Goal: Contribute content: Contribute content

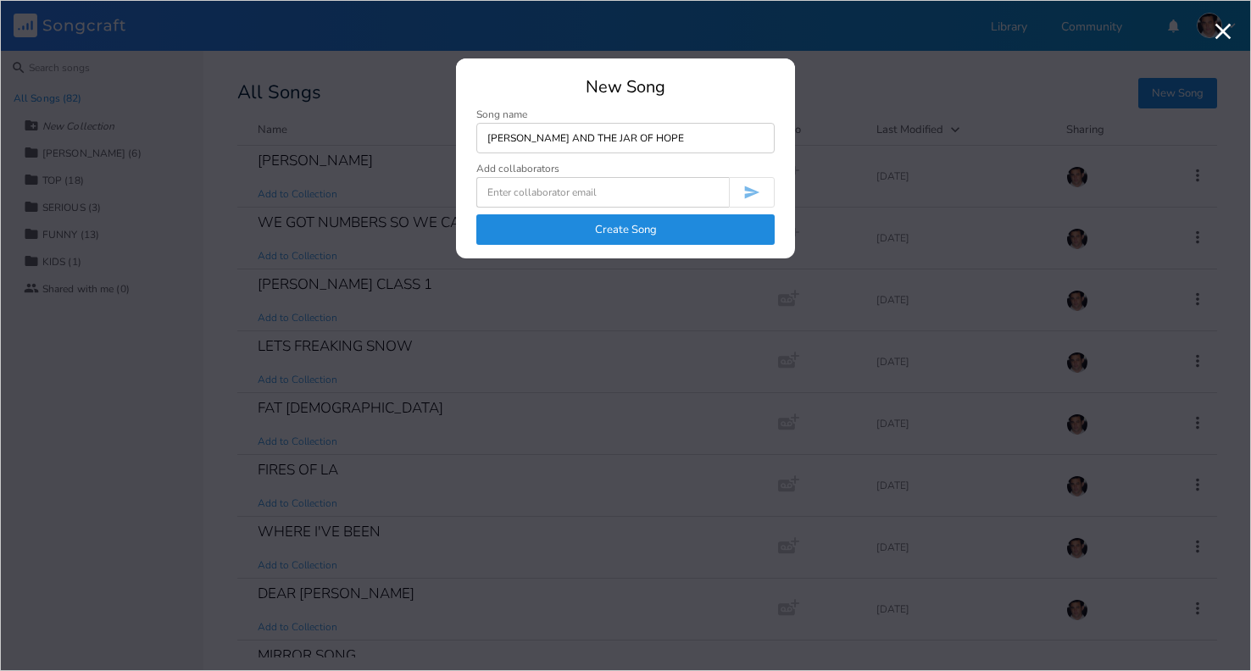
type input "[PERSON_NAME] AND THE JAR OF HOPE"
click at [642, 238] on button "Create Song" at bounding box center [625, 229] width 298 height 31
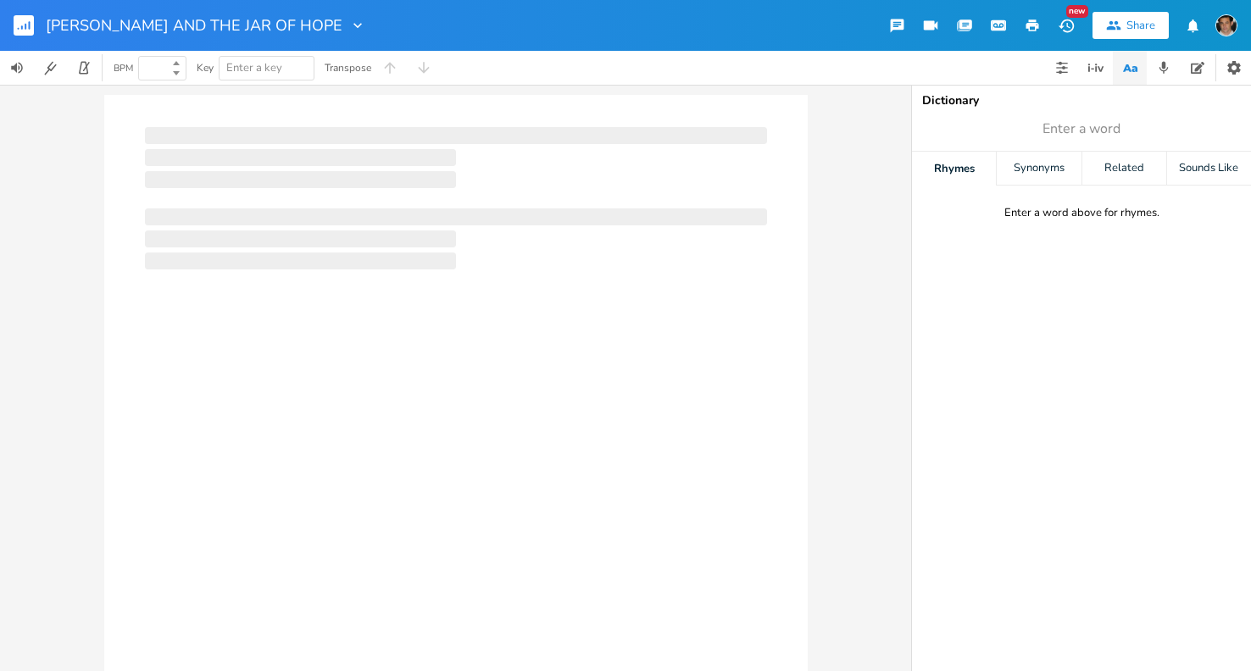
click at [381, 168] on div at bounding box center [455, 412] width 703 height 634
type input "100"
click at [376, 192] on div at bounding box center [455, 412] width 703 height 634
click at [355, 167] on div at bounding box center [455, 412] width 703 height 634
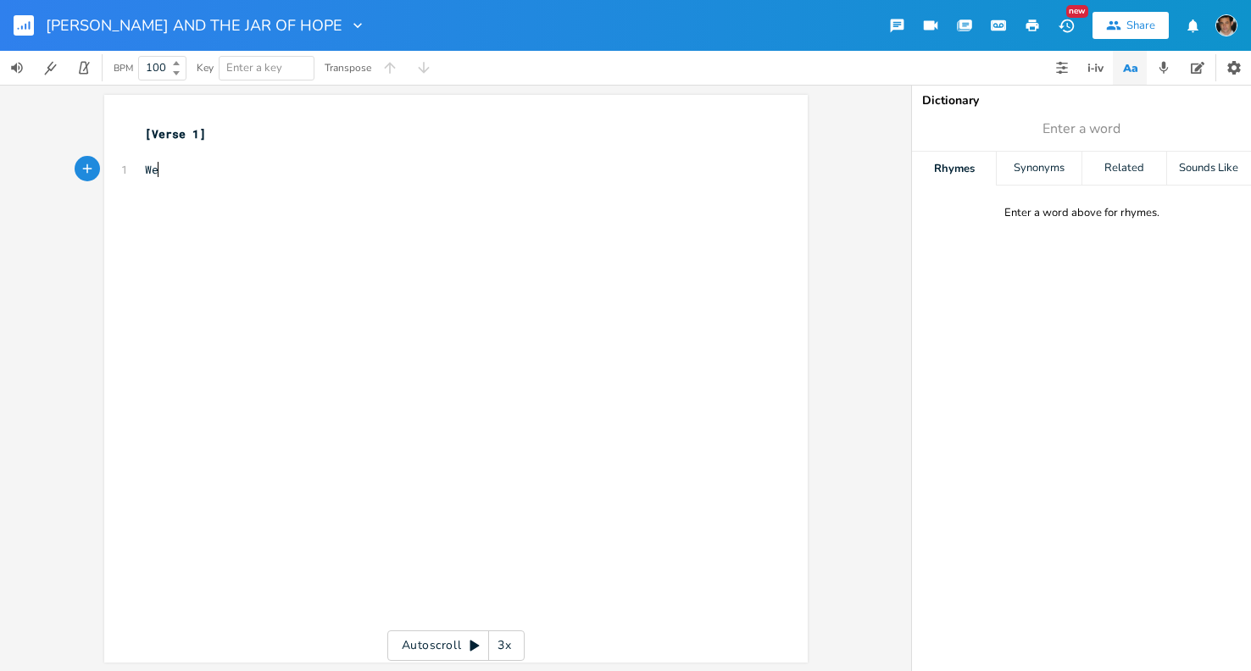
scroll to position [0, 17]
type textarea "Well some ta"
type textarea "call be [PERSON_NAME]"
type textarea "Cause"
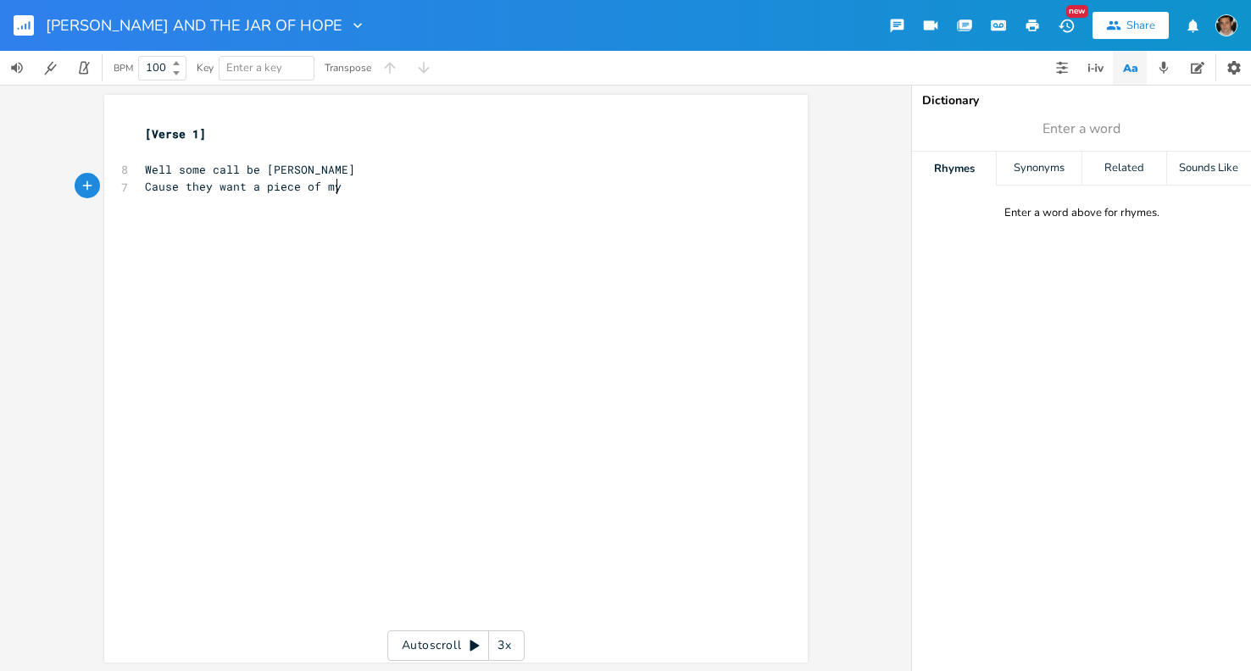
scroll to position [0, 156]
type textarea "Cause they want a piece of my Cr"
type textarea "rc"
type textarea "crunch"
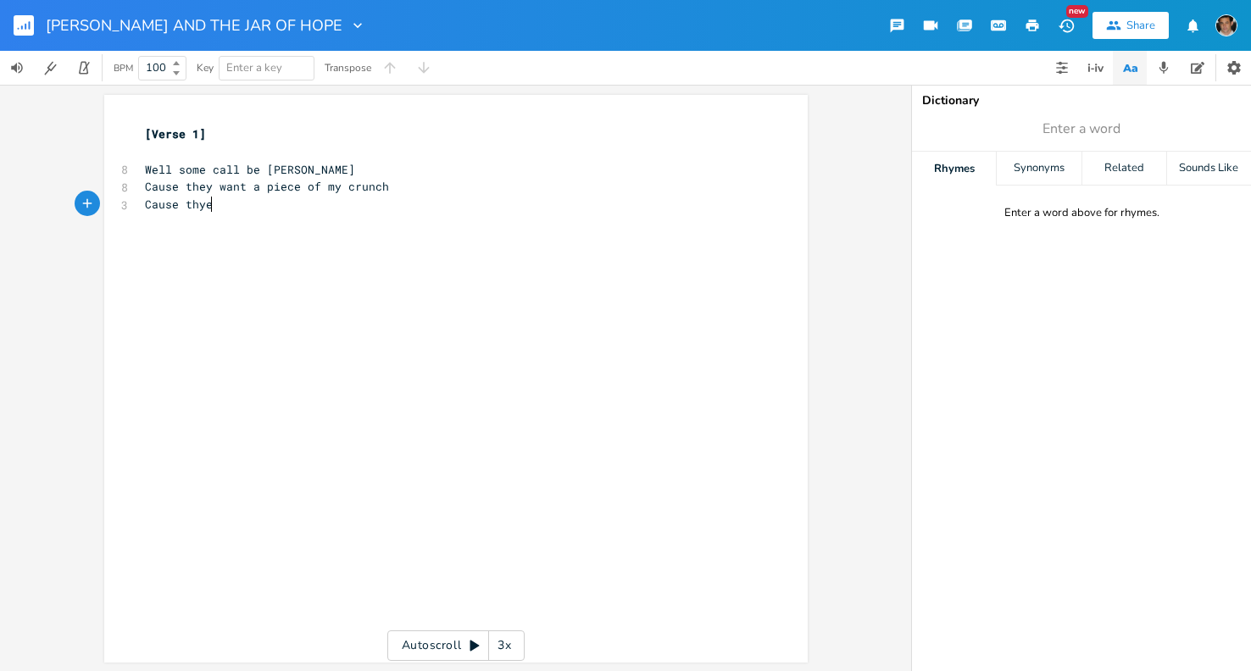
type textarea "Cause thye"
type textarea "ey want to hear me play"
click at [247, 171] on span "Well some call be [PERSON_NAME]" at bounding box center [250, 169] width 210 height 15
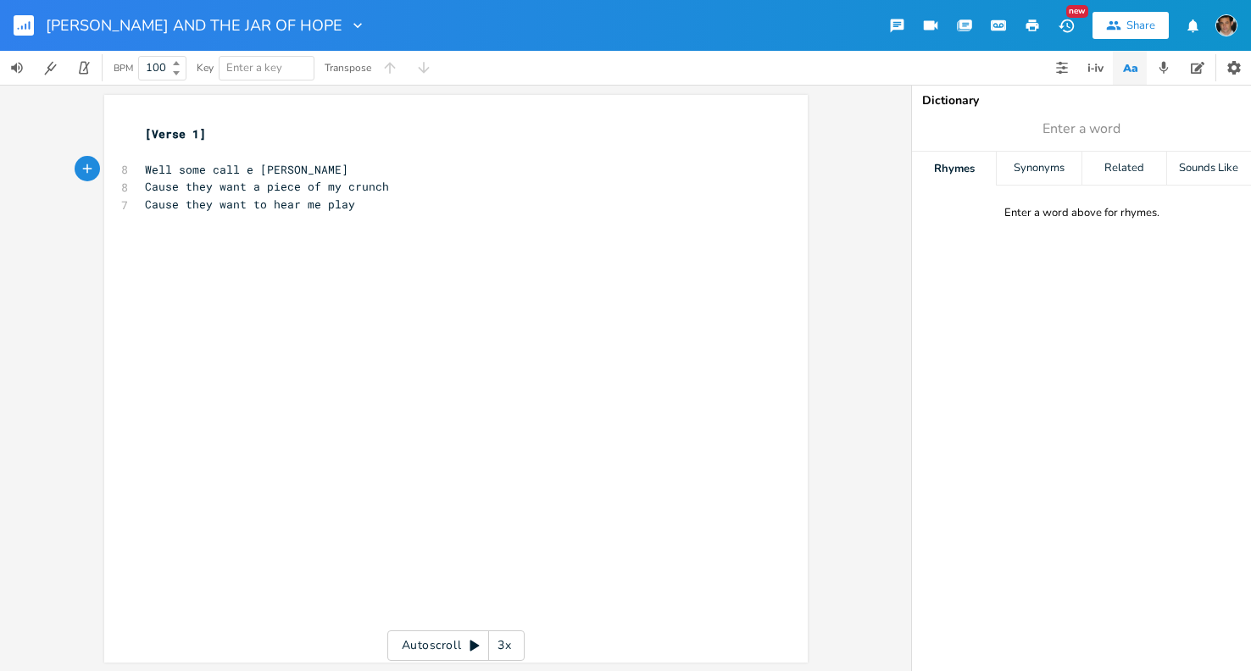
scroll to position [0, 10]
type textarea "m"
click at [1142, 131] on span "Enter a word" at bounding box center [1081, 129] width 339 height 31
type input "crunch"
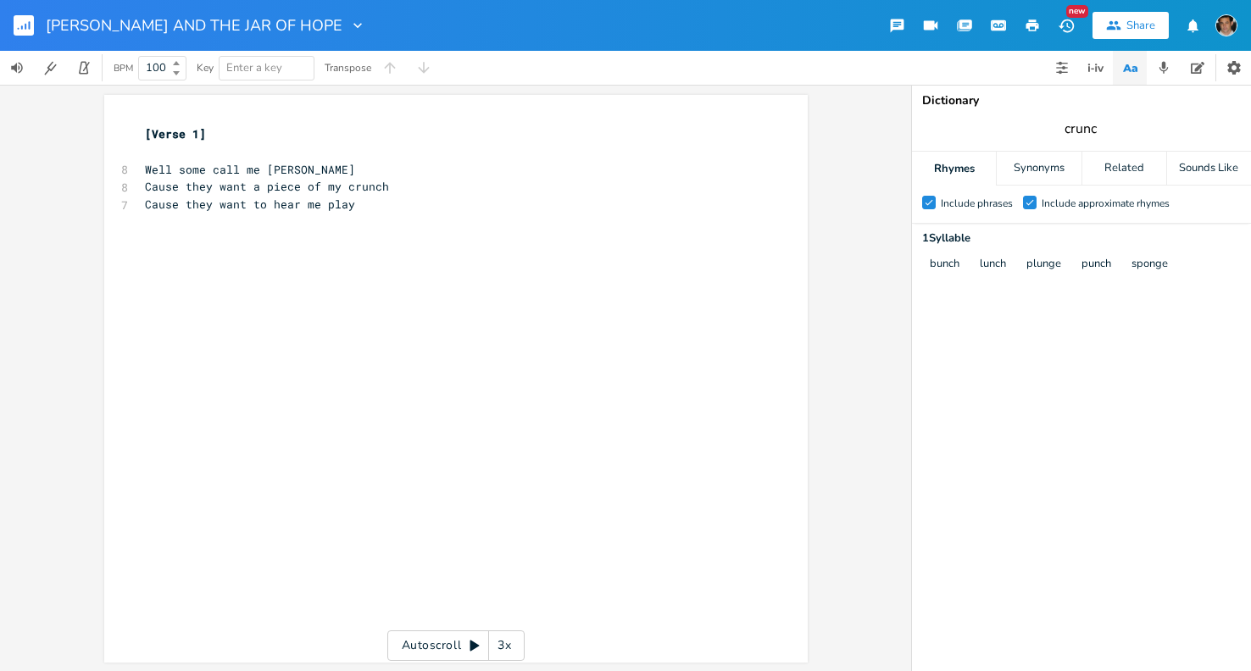
type input "crunch"
type textarea "want a"
drag, startPoint x: 254, startPoint y: 187, endPoint x: 209, endPoint y: 186, distance: 45.0
click at [209, 186] on span "Cause they want a piece of my crunch" at bounding box center [267, 186] width 244 height 15
type textarea "need"
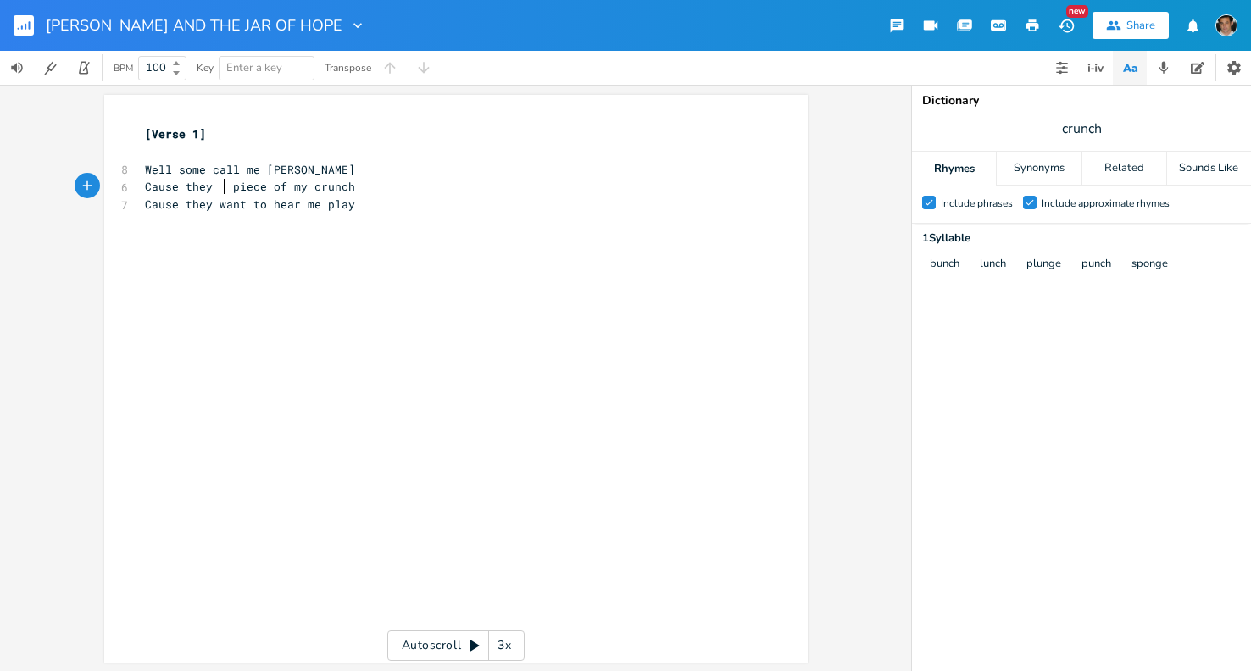
scroll to position [0, 3]
type textarea "know they need"
drag, startPoint x: 368, startPoint y: 186, endPoint x: 314, endPoint y: 192, distance: 53.6
click at [314, 192] on span "Cause they know they need piece of my crunch" at bounding box center [294, 186] width 298 height 15
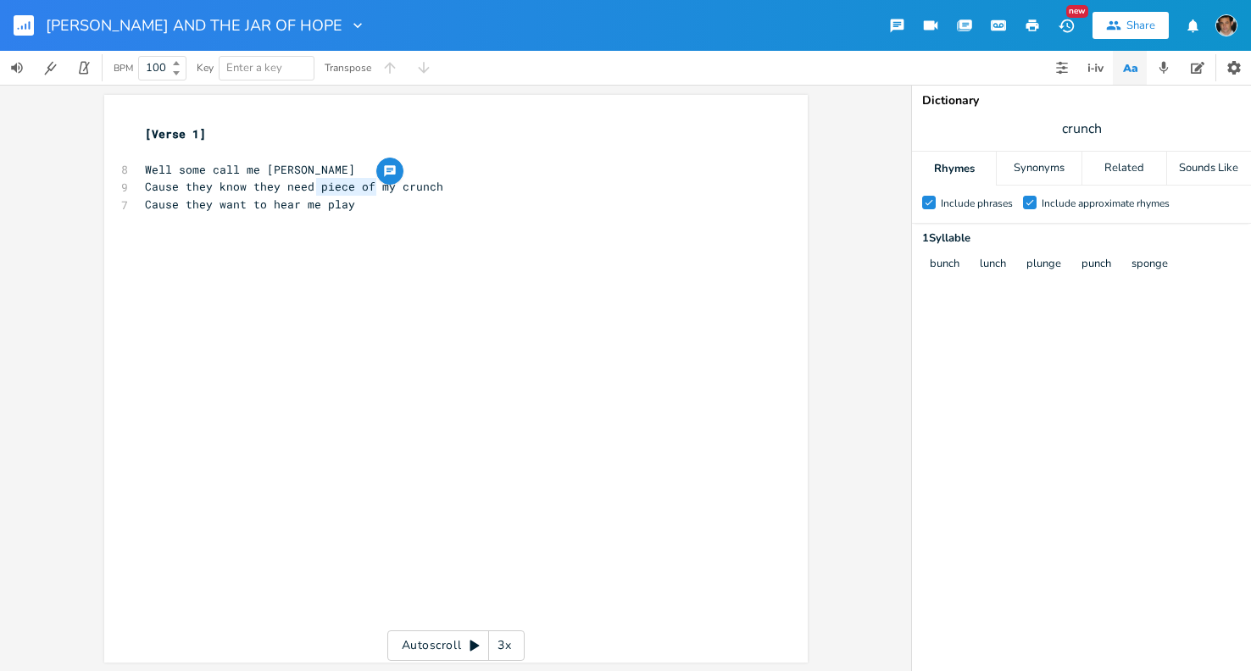
type textarea "piece of"
click at [312, 188] on span "Cause they know they need piece of my crunch" at bounding box center [294, 186] width 298 height 15
type textarea "a"
click at [461, 188] on pre "Cause they know they need a piece of my crunch" at bounding box center [448, 187] width 612 height 18
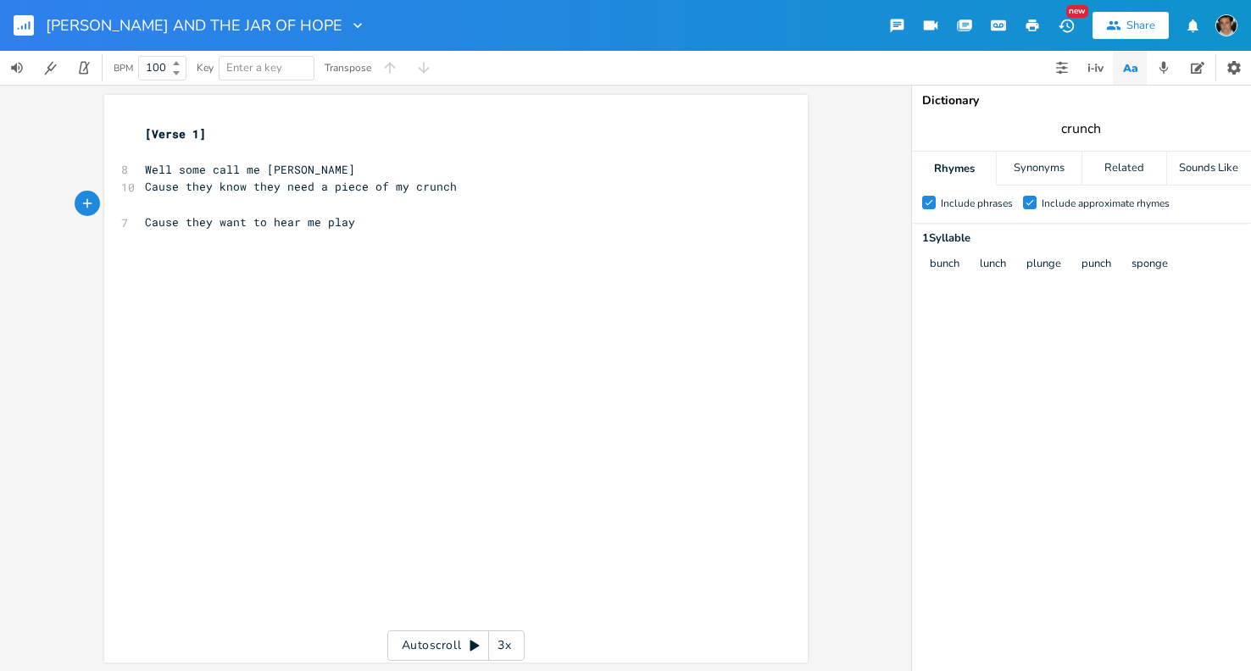
click at [1095, 123] on input "crunch" at bounding box center [1081, 129] width 41 height 19
type input "pickles"
click at [1020, 163] on div "Synonyms" at bounding box center [1039, 169] width 84 height 34
click at [976, 165] on div "Rhymes" at bounding box center [954, 169] width 84 height 34
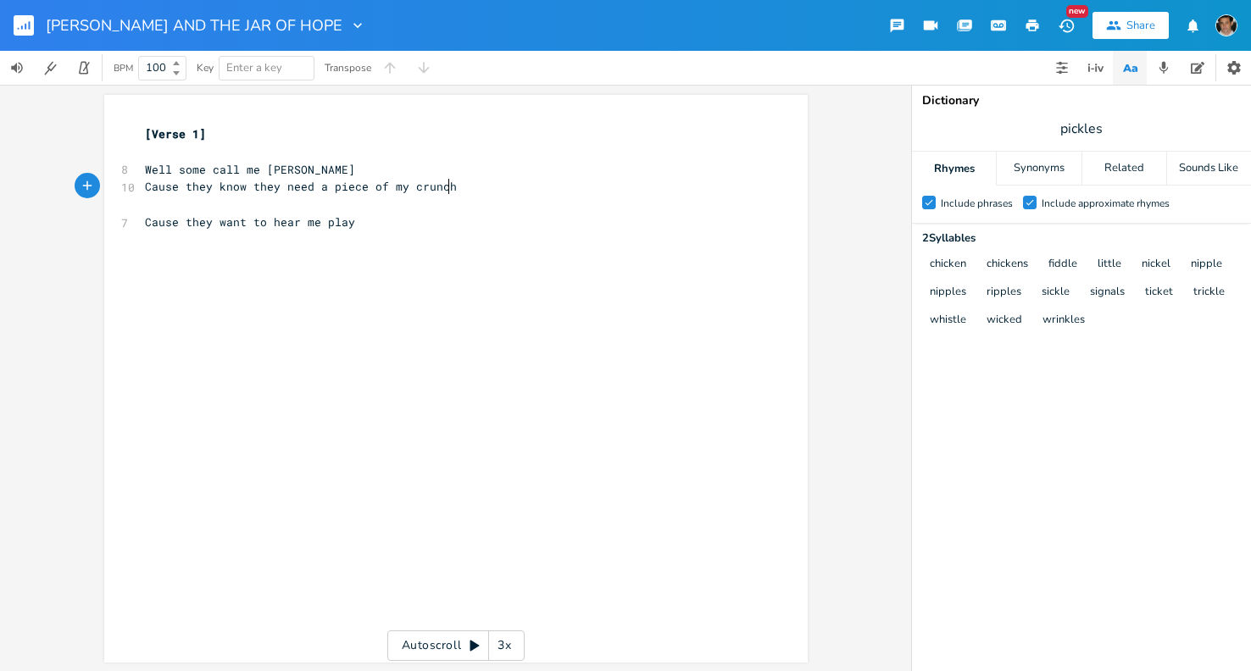
click at [449, 187] on pre "Cause they know they need a piece of my crunch" at bounding box center [448, 187] width 612 height 18
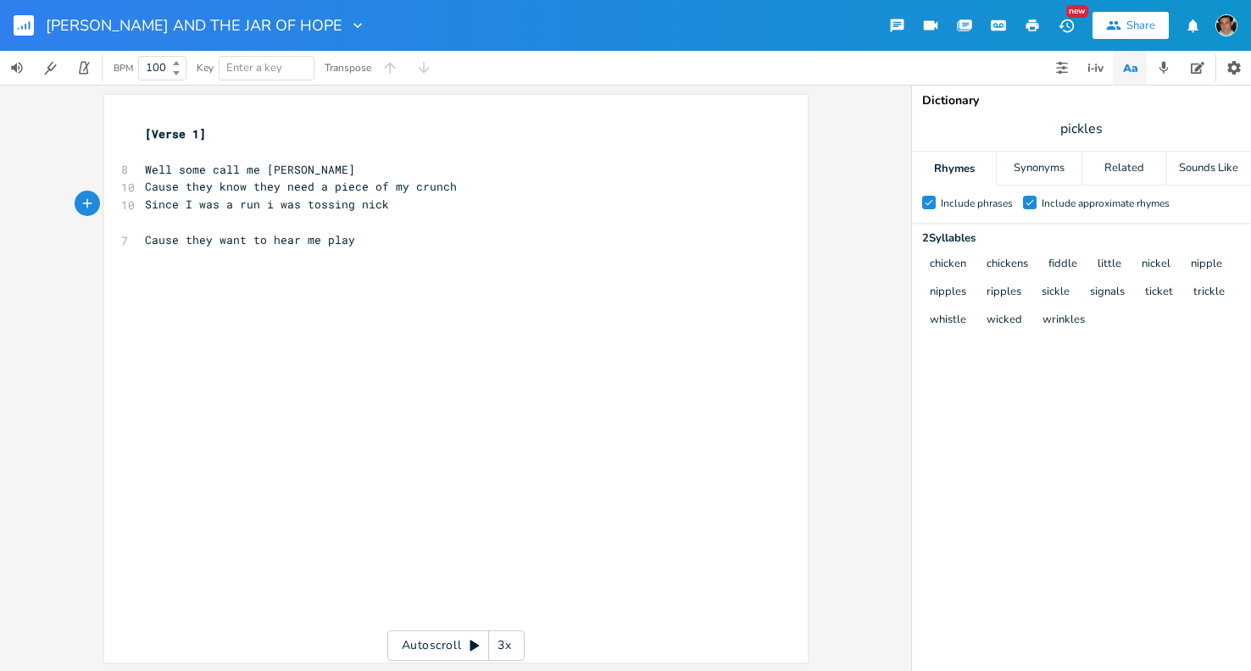
type textarea "Since I was a run i was tossing [PERSON_NAME]"
type textarea "Cause they"
type textarea "And"
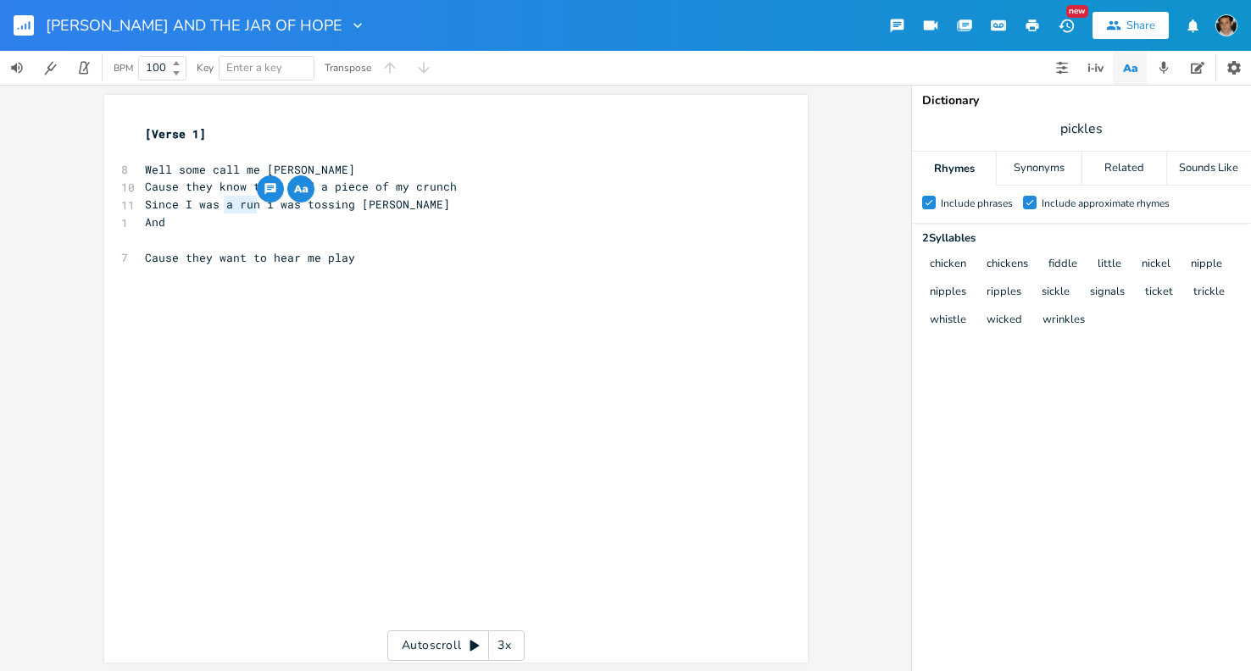
drag, startPoint x: 252, startPoint y: 204, endPoint x: 217, endPoint y: 210, distance: 35.3
click at [217, 210] on span "Since I was a run i was tossing [PERSON_NAME]" at bounding box center [297, 204] width 305 height 15
type textarea "a run"
click at [249, 204] on span "Since I was a run i was tossing [PERSON_NAME]" at bounding box center [297, 203] width 305 height 15
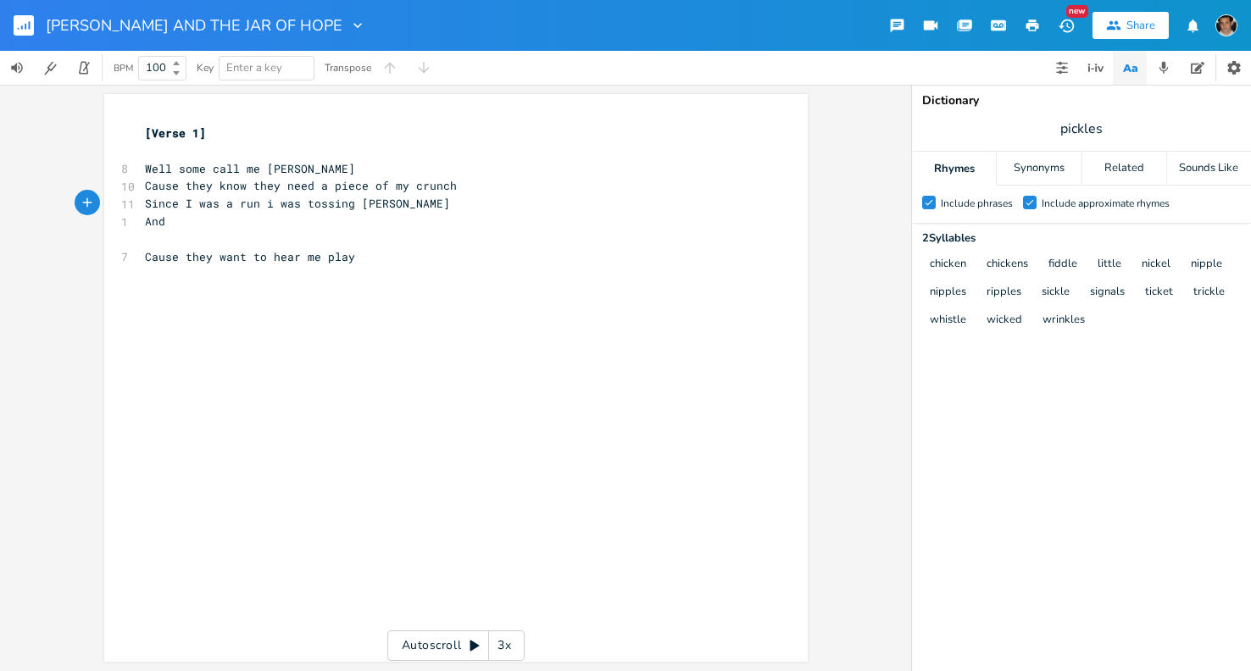
scroll to position [2, 0]
type textarea "t"
click at [348, 202] on span "Since I was a runt i was tossing [PERSON_NAME]" at bounding box center [301, 202] width 312 height 15
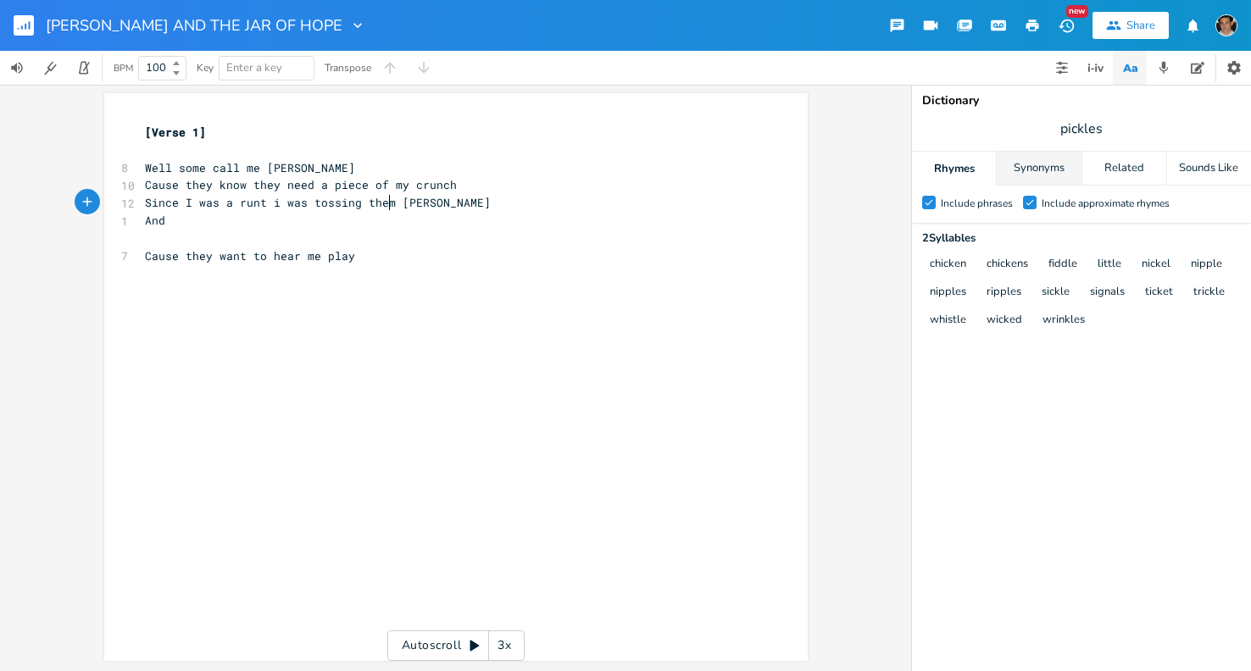
type textarea "them"
drag, startPoint x: 1009, startPoint y: 158, endPoint x: 1035, endPoint y: 147, distance: 28.5
click at [1009, 158] on div "Synonyms" at bounding box center [1039, 169] width 84 height 34
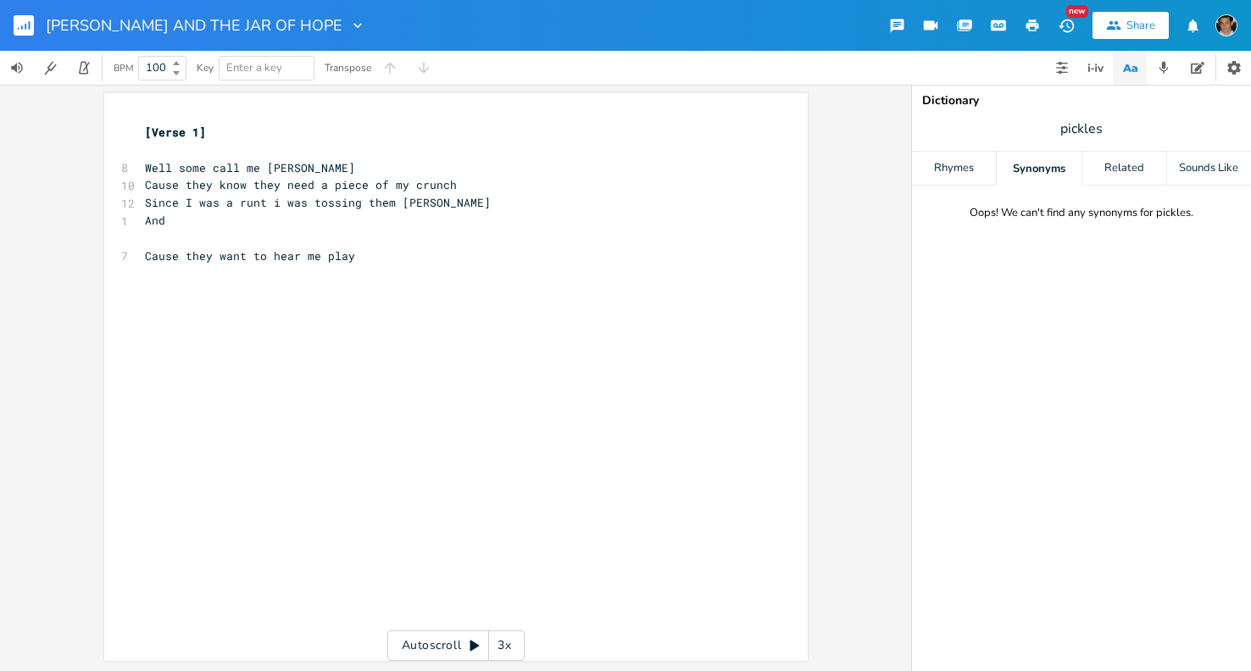
click at [1057, 134] on span "pickles" at bounding box center [1081, 129] width 339 height 31
type input "runt"
drag, startPoint x: 257, startPoint y: 203, endPoint x: 136, endPoint y: 207, distance: 121.3
click at [142, 207] on pre "Since I was a runt i was tossing them [PERSON_NAME]" at bounding box center [448, 203] width 612 height 18
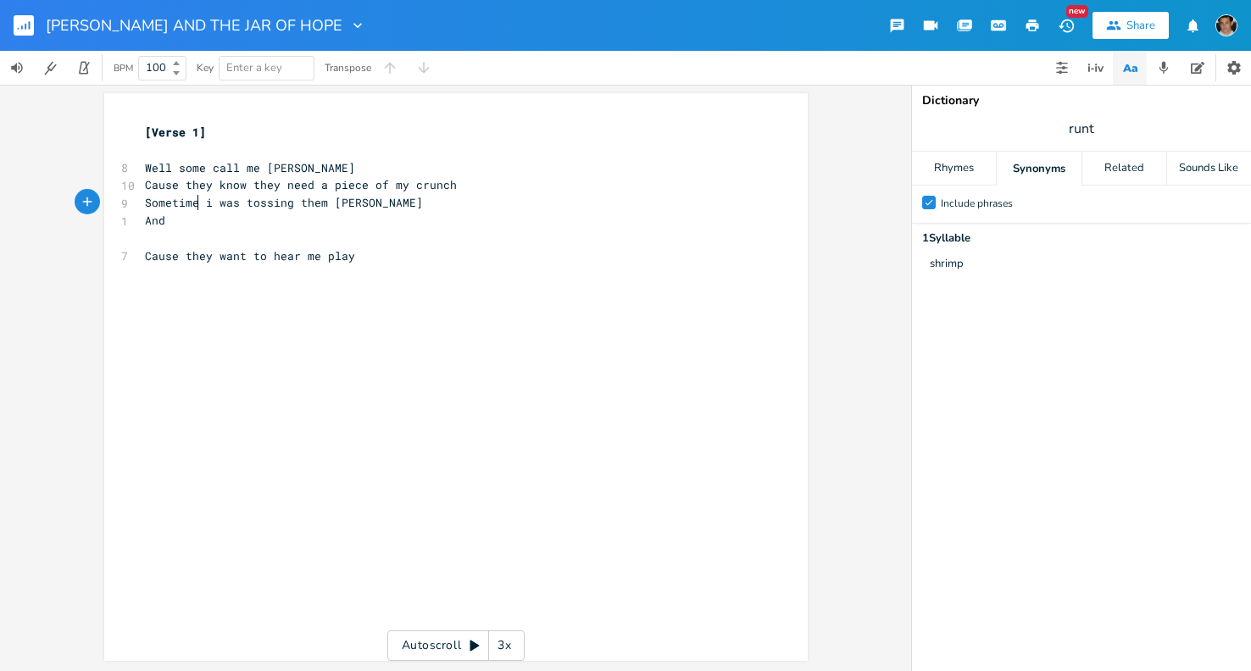
type textarea "Sometime"
type textarea "s"
type textarea "Ima"
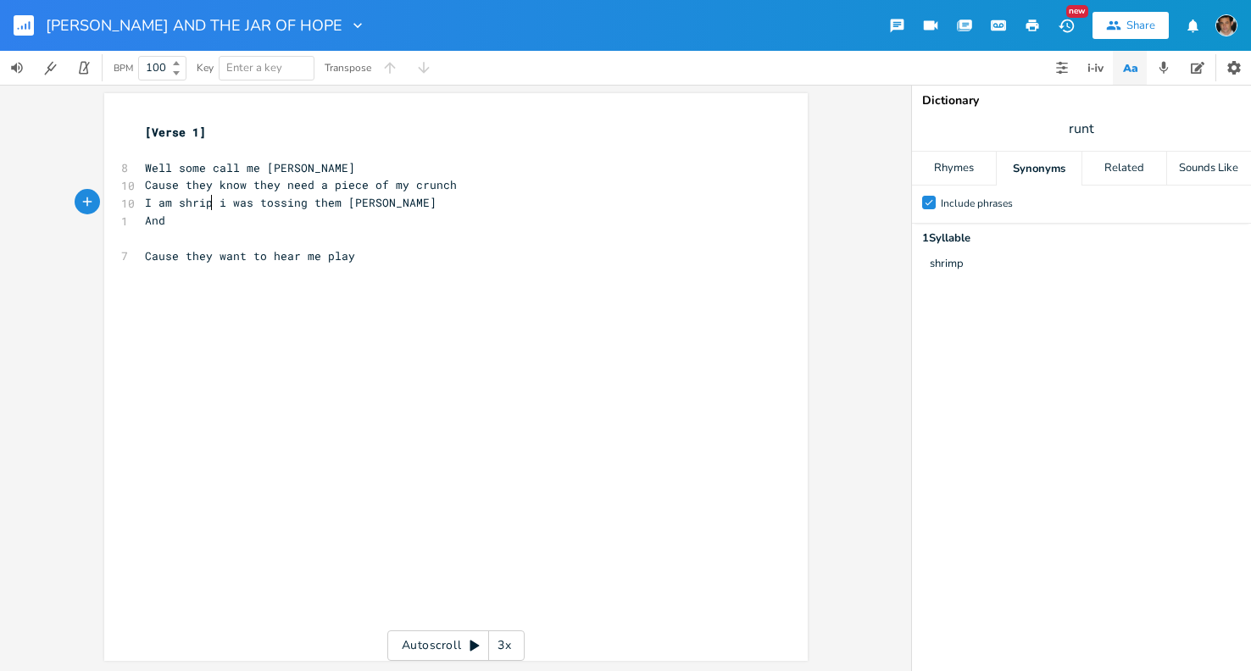
type textarea "am shrip"
type textarea "mp, and I b"
type textarea "eb"
type textarea "be"
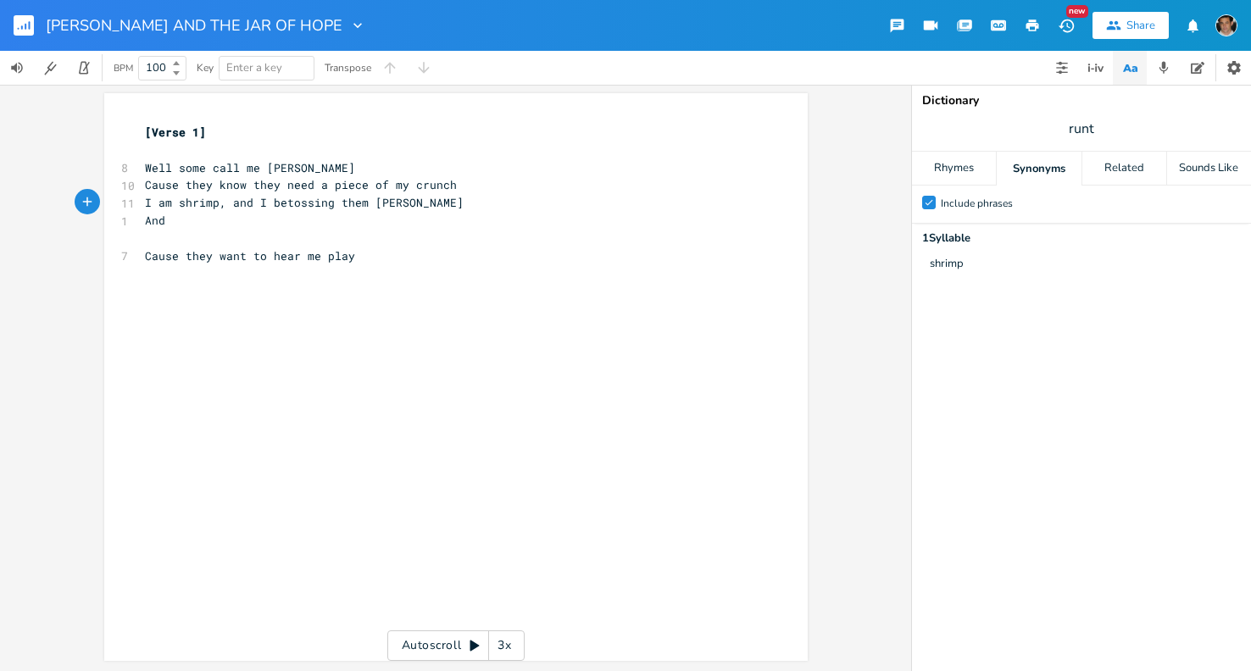
scroll to position [0, 3]
click at [984, 165] on div "Rhymes" at bounding box center [954, 169] width 84 height 34
click at [1050, 136] on span "runt" at bounding box center [1081, 129] width 339 height 31
type input "crunch"
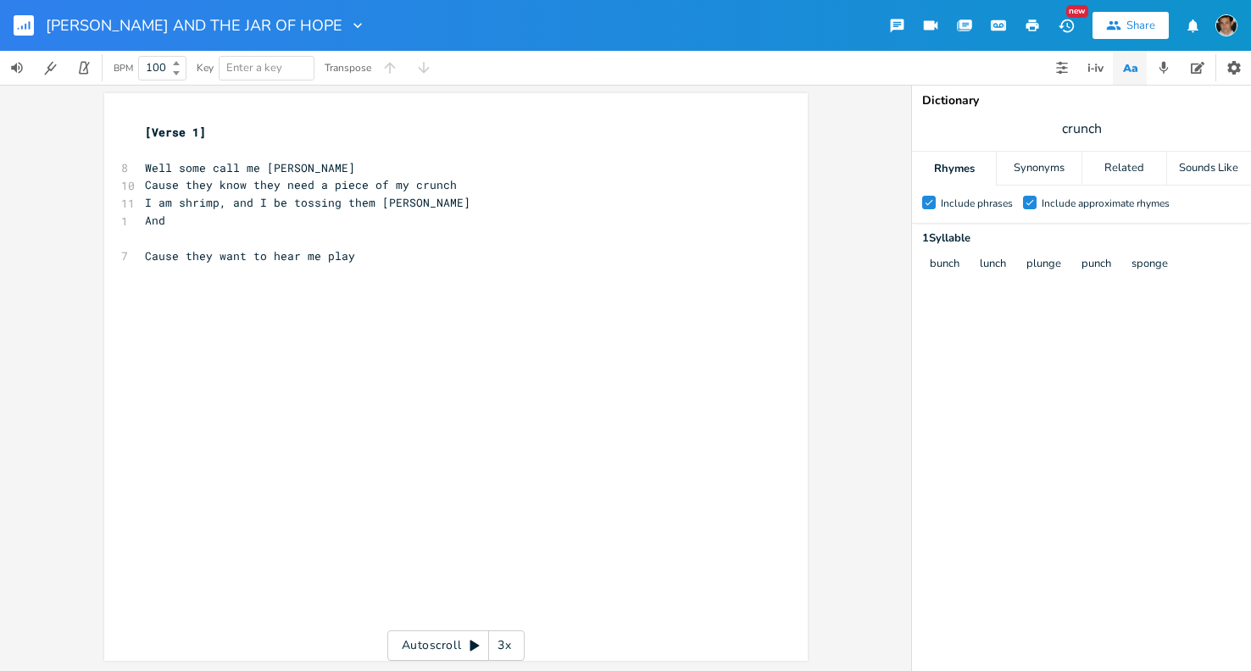
click at [277, 220] on pre "And" at bounding box center [448, 221] width 612 height 18
type textarea "e"
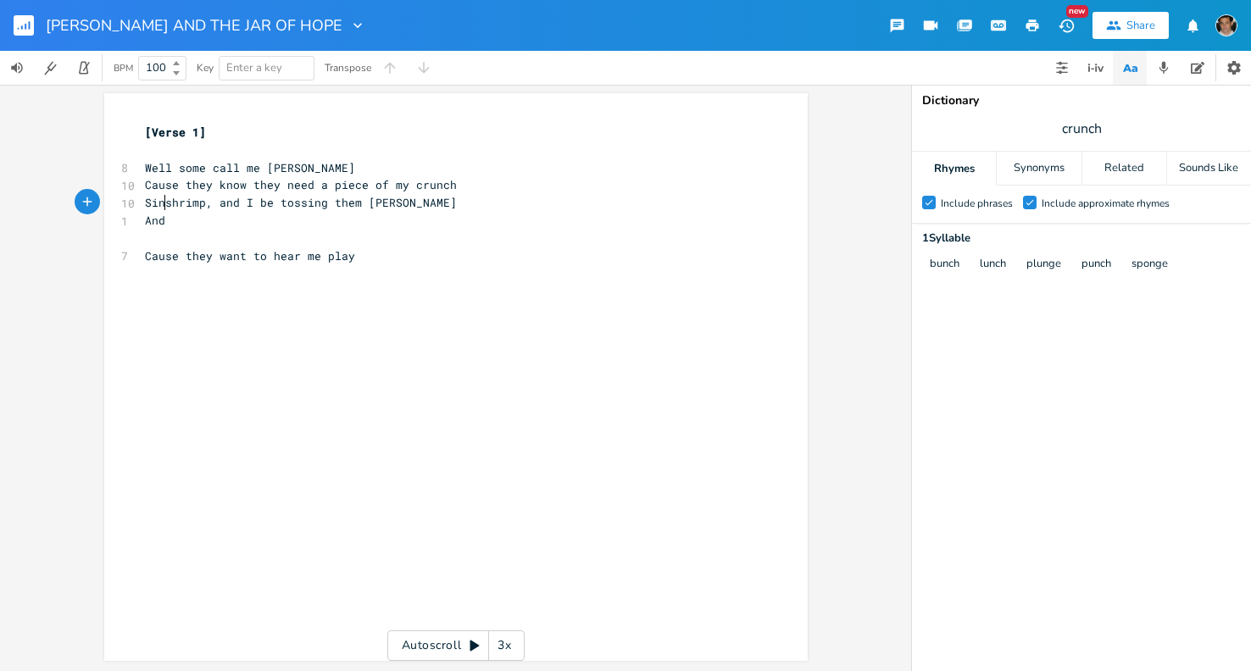
type textarea "Sin="
type textarea "ce."
type textarea "I was a"
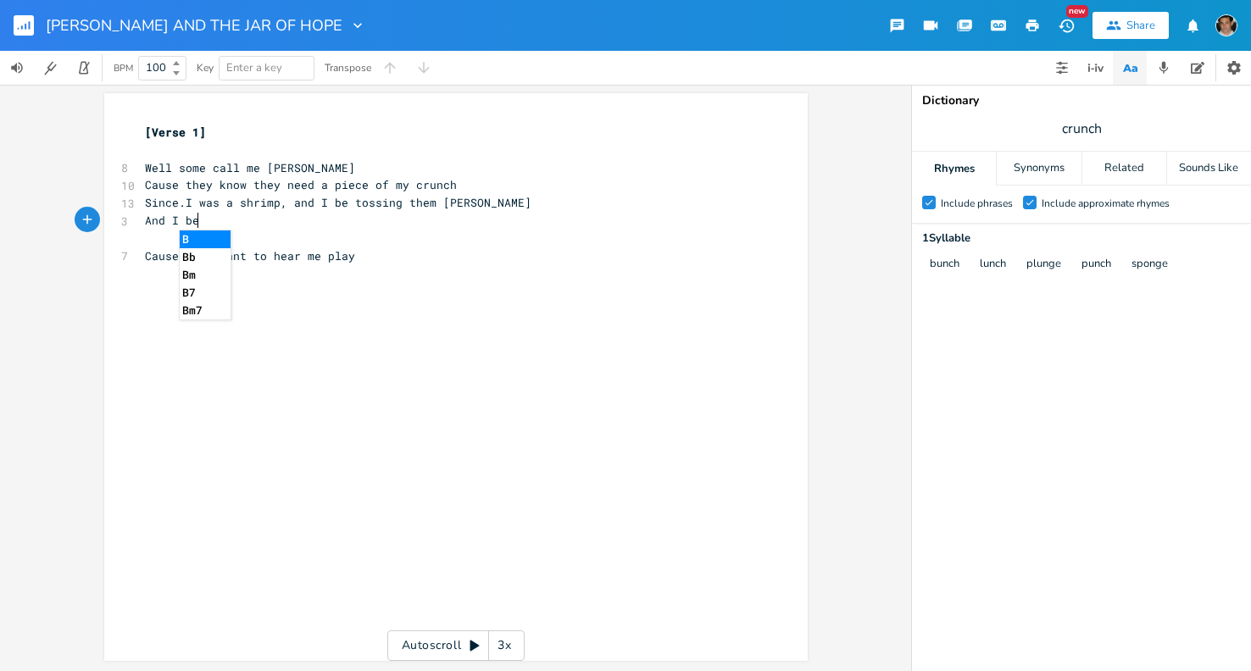
type textarea "I bee"
type textarea "running around your punch"
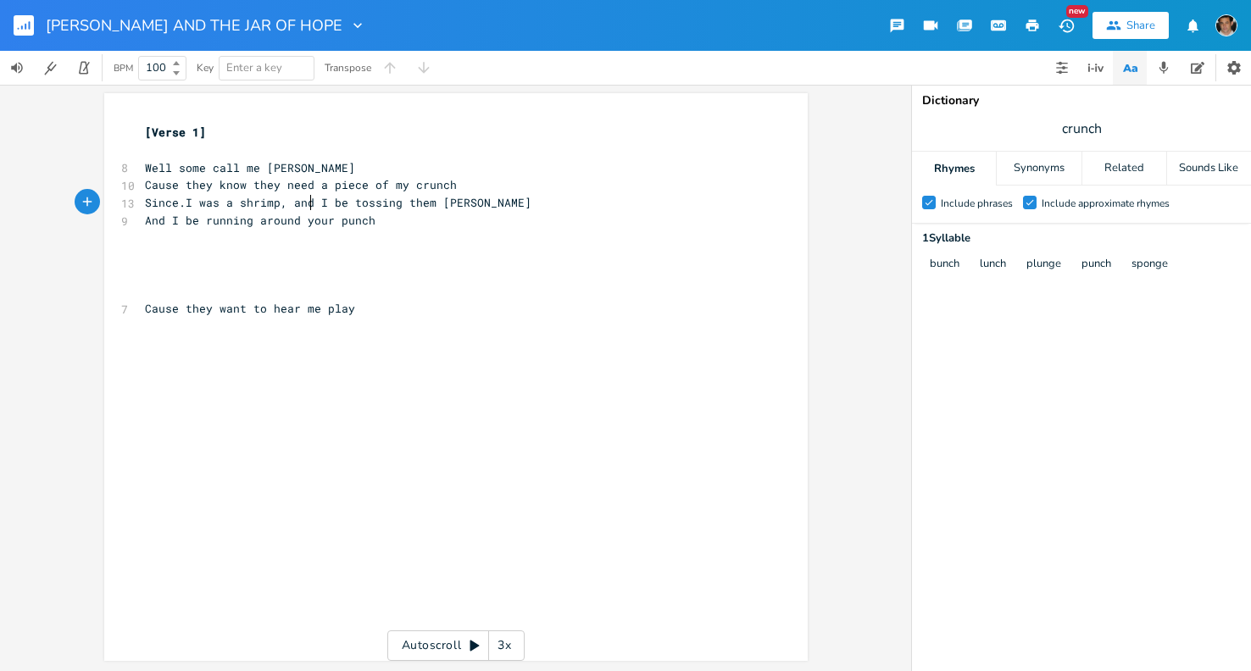
click at [307, 203] on span "Since.I was a shrimp, and I be tossing them [PERSON_NAME]" at bounding box center [338, 202] width 386 height 15
click at [247, 218] on span "And I be running around your punch" at bounding box center [260, 220] width 231 height 15
type textarea "trying to get"
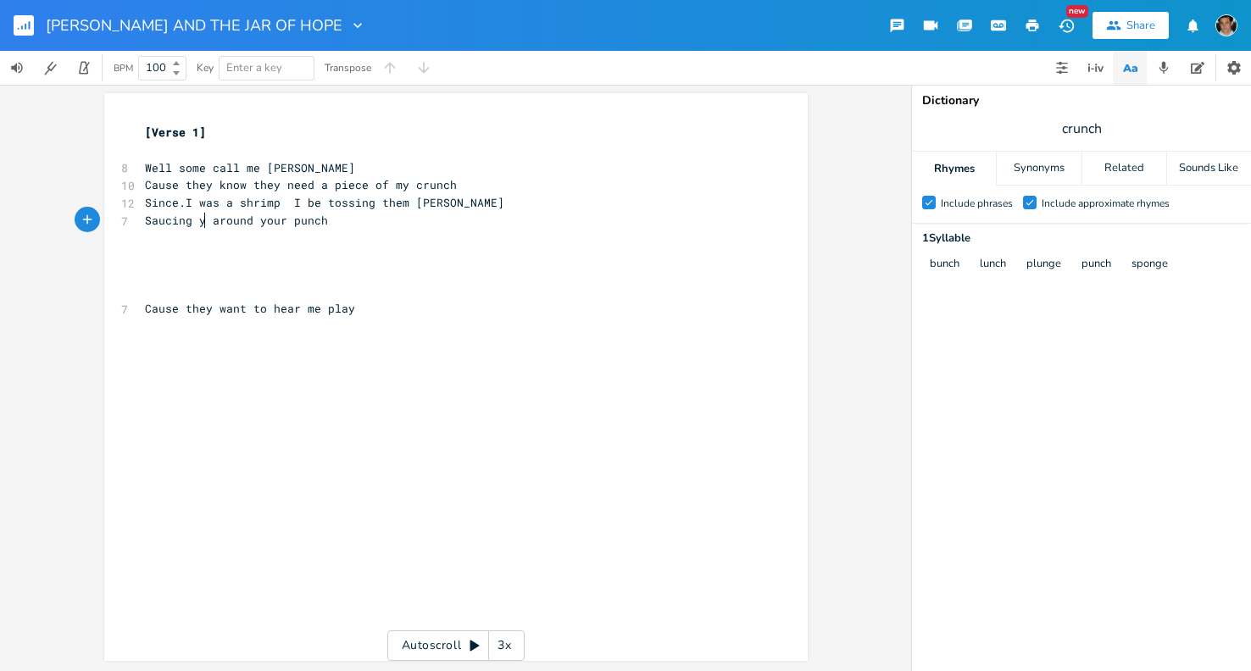
type textarea "Saucing you"
type textarea "it uypo"
type textarea "p in your"
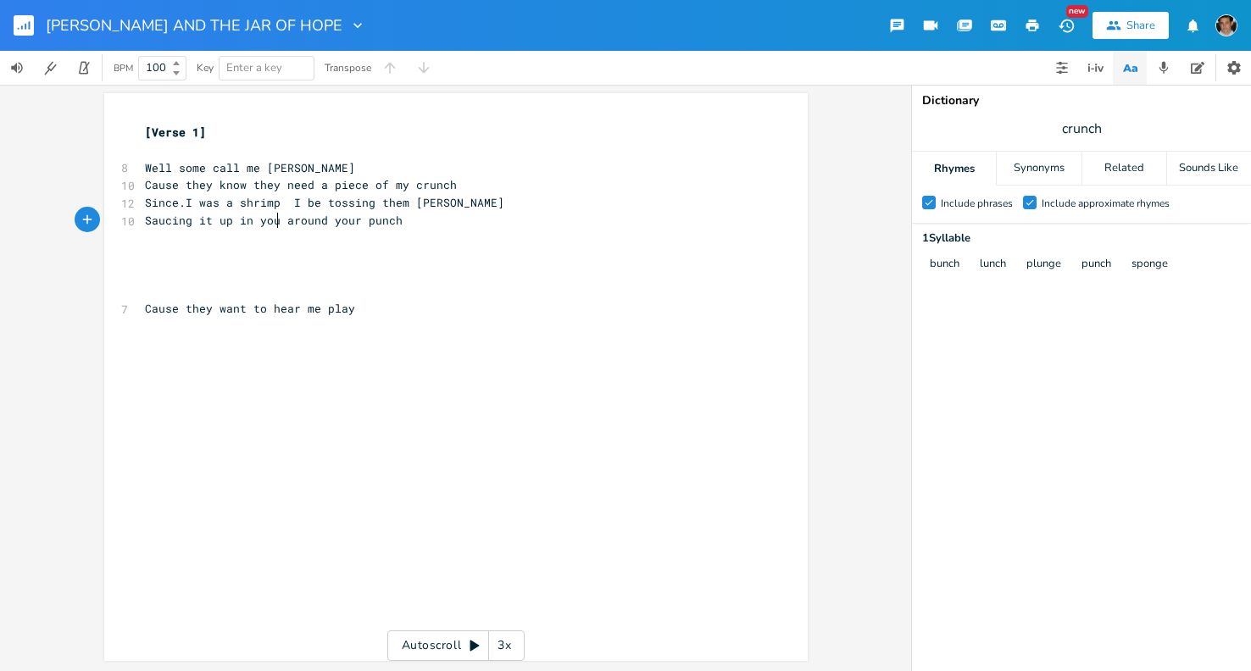
scroll to position [0, 43]
type textarea "around your"
type textarea "l"
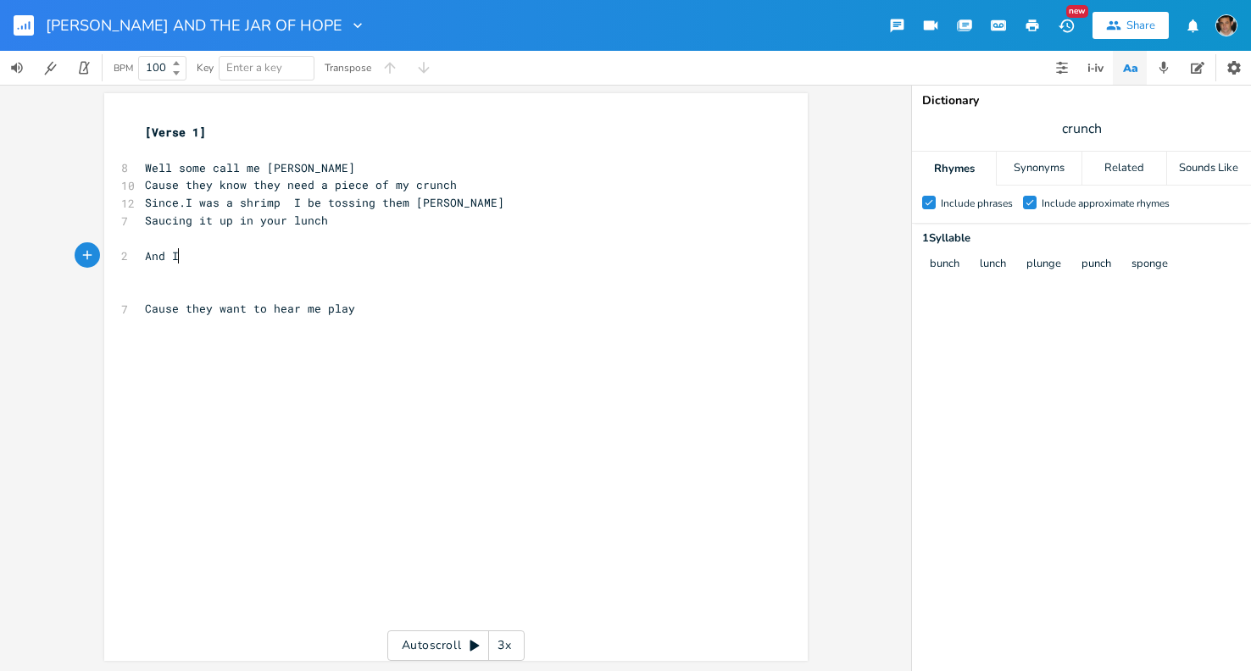
type textarea "And I"
type textarea "We"
type textarea "And we skip"
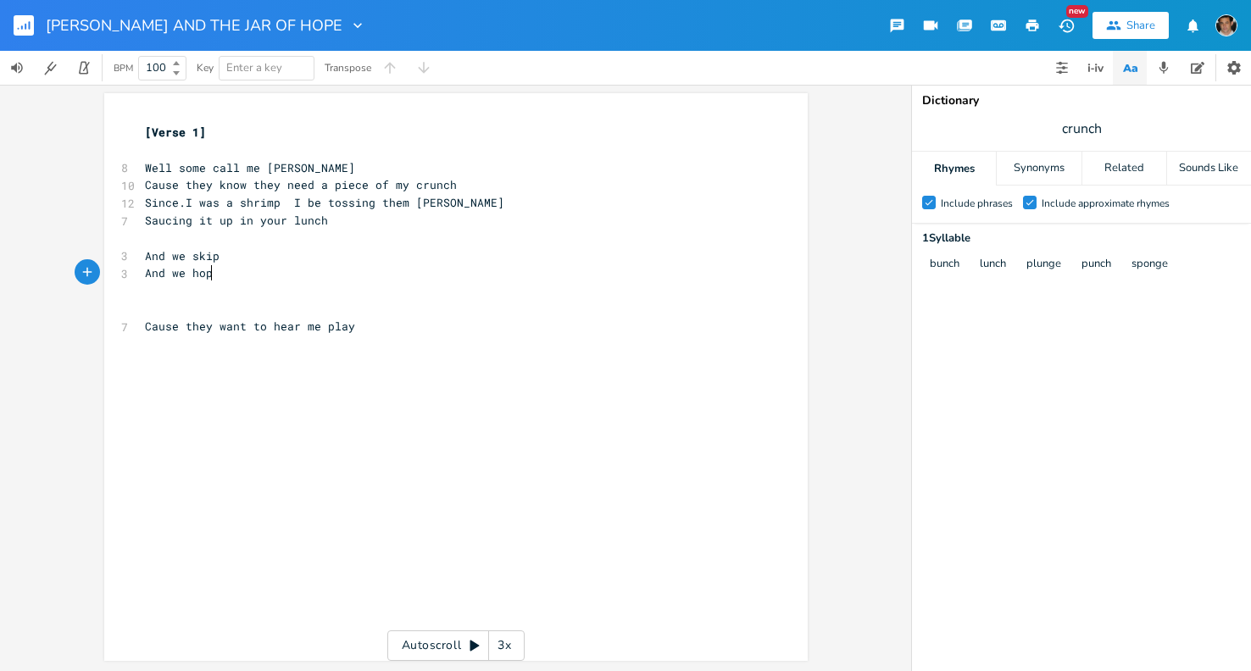
type textarea "And we hop"
type textarea "And"
type textarea "de"
type textarea "dem rok"
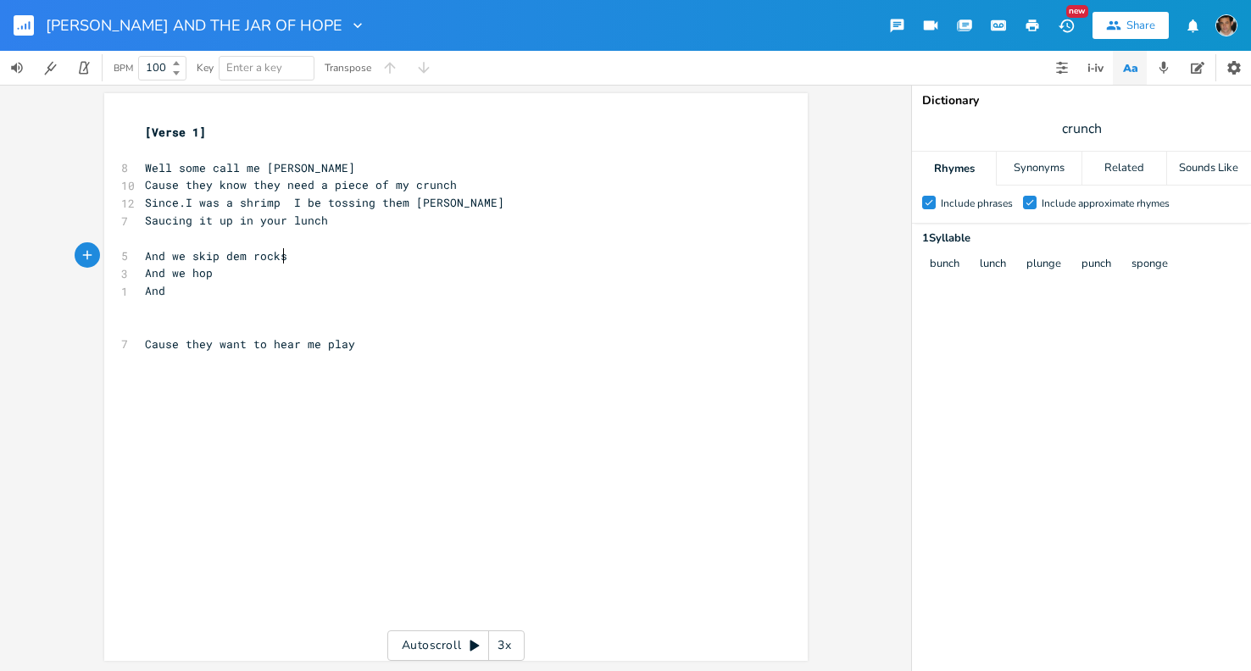
type textarea "cks"
type textarea "kti"
type textarea "c"
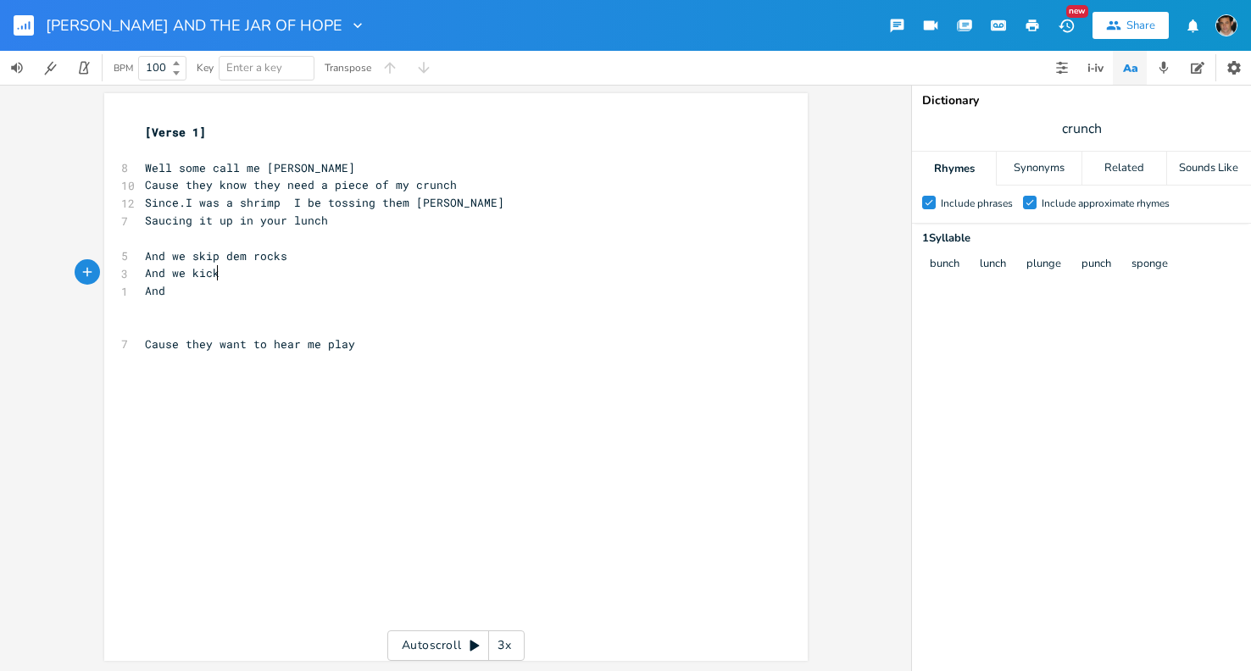
type textarea "ick t"
type textarea "de"
type textarea "t"
type textarea "the picn"
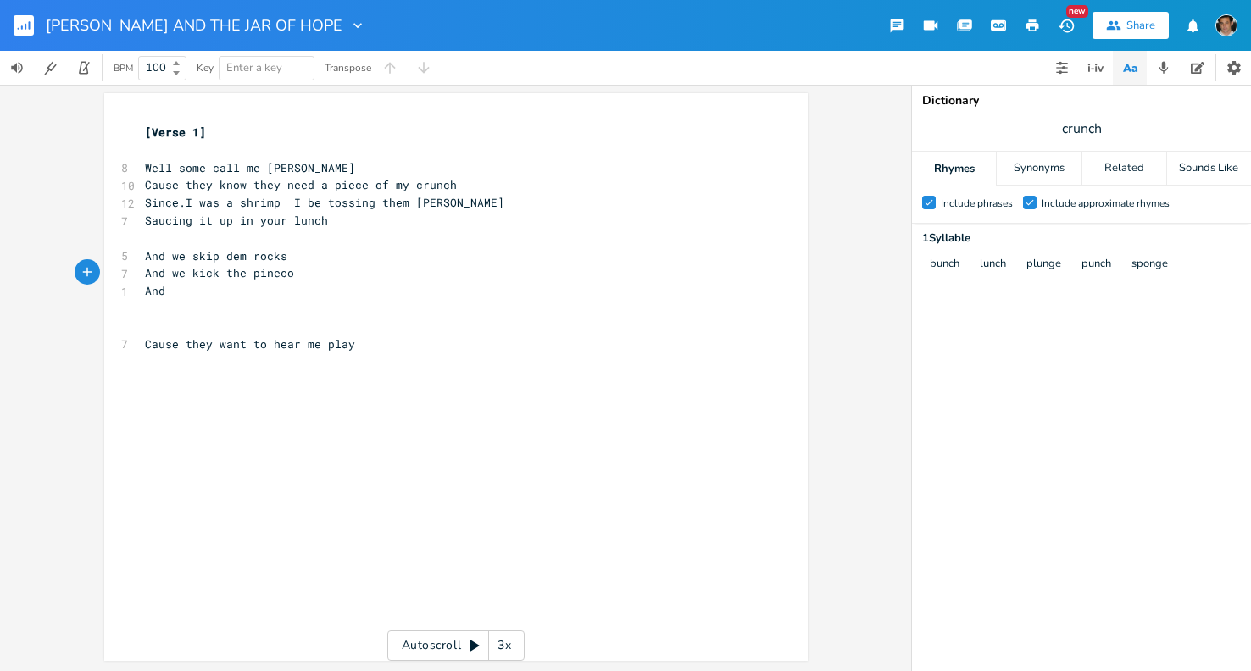
type textarea "necok"
type textarea "nes"
type textarea "we can [PERSON_NAME]"
type textarea "e"
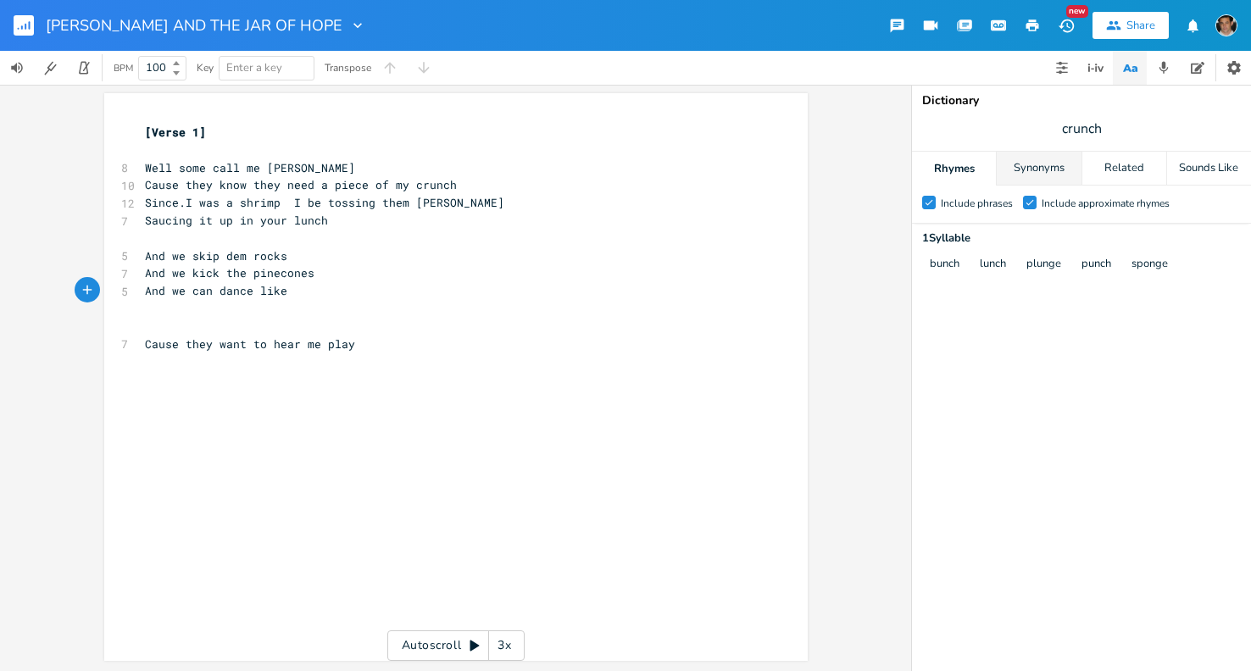
scroll to position [0, 0]
type textarea "ce like"
click at [1108, 131] on span "crunch" at bounding box center [1081, 129] width 339 height 31
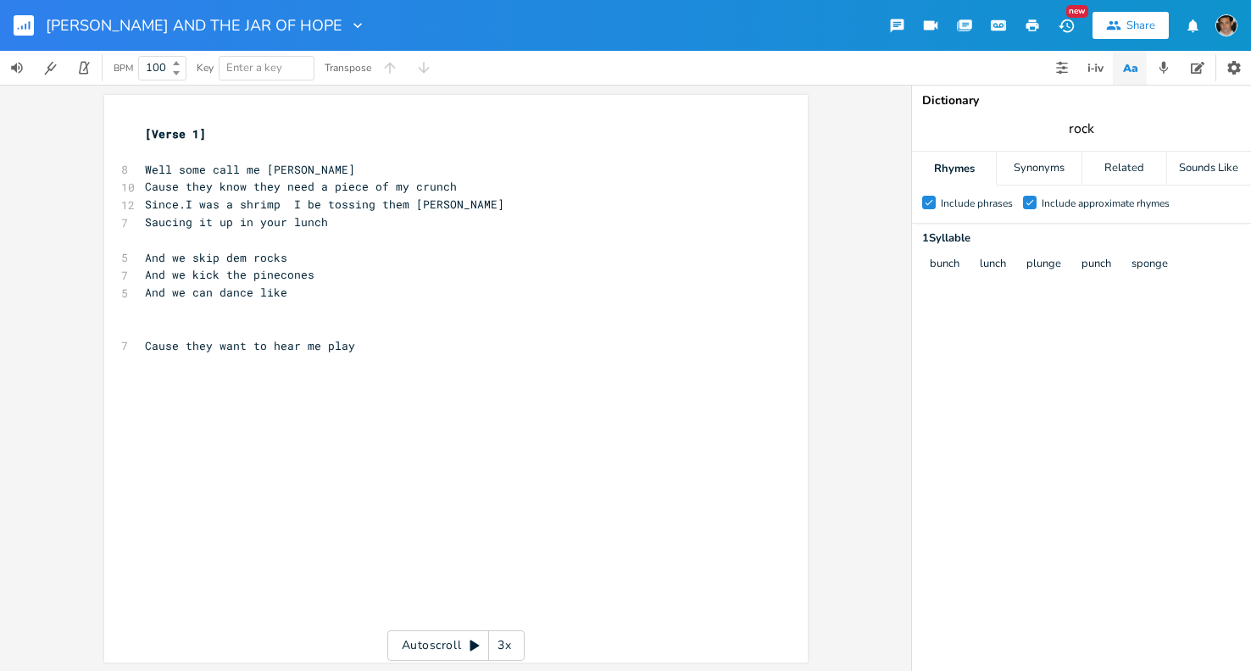
type input "rock"
click at [1073, 178] on div "Synonyms" at bounding box center [1039, 169] width 84 height 34
click at [974, 170] on div "Rhymes" at bounding box center [954, 169] width 84 height 34
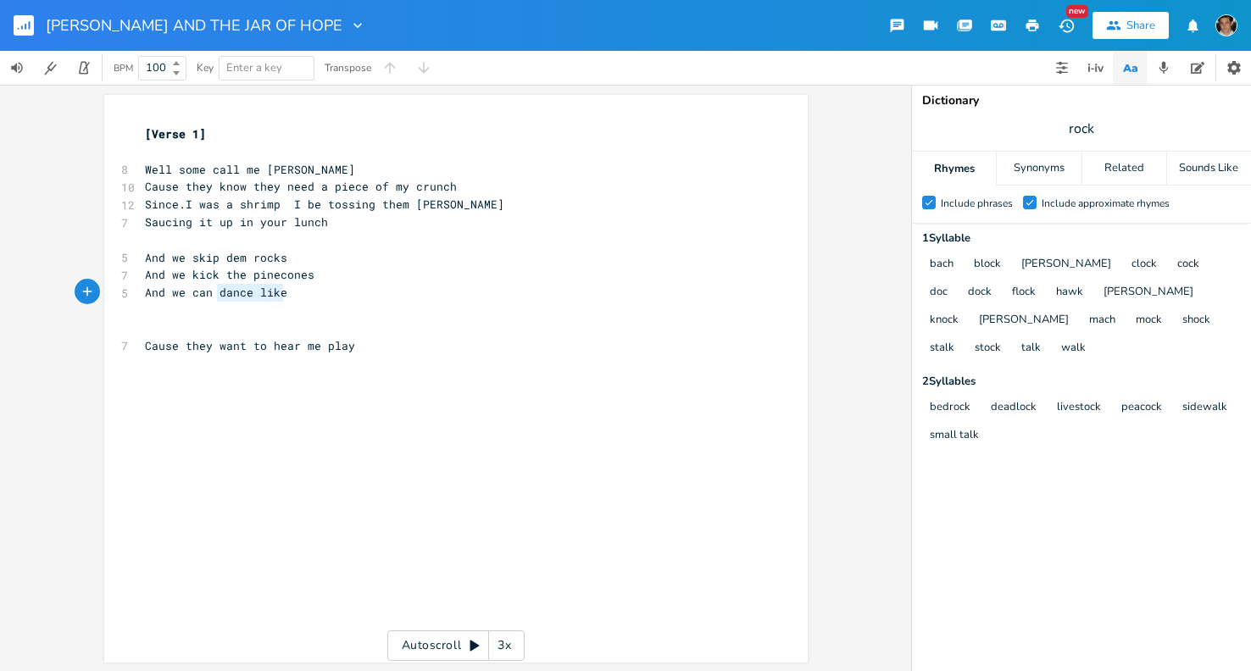
type textarea "dance like"
drag, startPoint x: 281, startPoint y: 291, endPoint x: 206, endPoint y: 294, distance: 74.7
click at [206, 294] on span "And we can dance like" at bounding box center [216, 292] width 142 height 15
drag, startPoint x: 284, startPoint y: 292, endPoint x: 188, endPoint y: 294, distance: 95.8
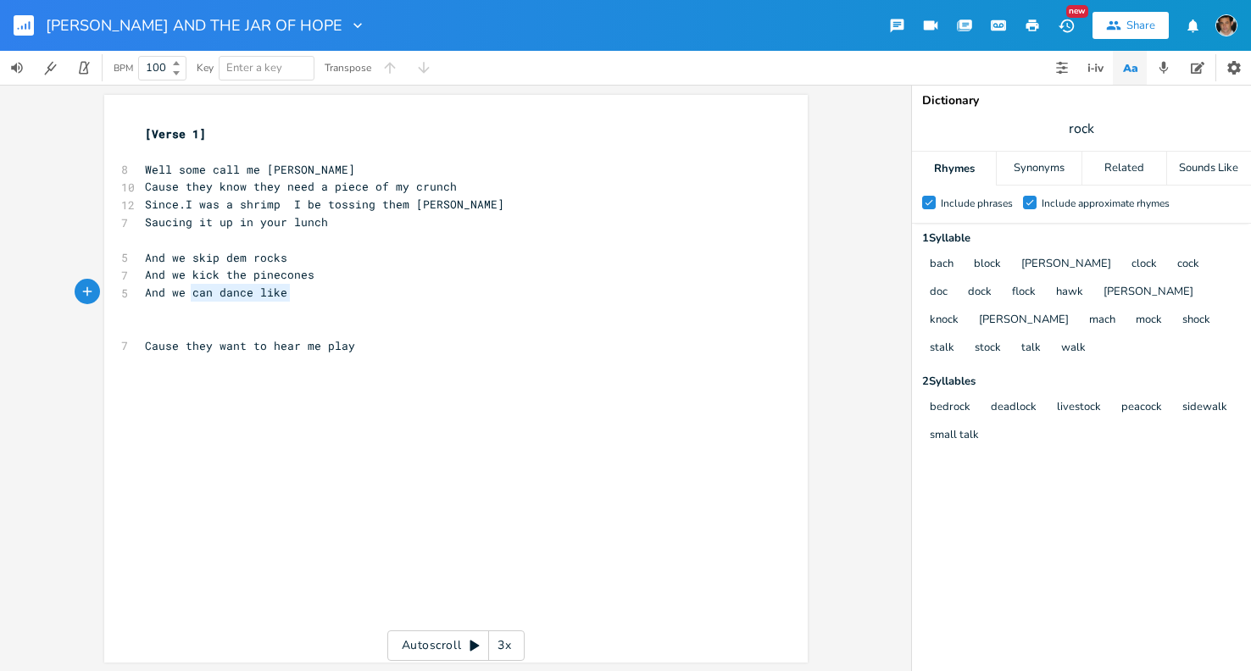
click at [188, 294] on span "And we can dance like" at bounding box center [216, 292] width 142 height 15
type textarea "moe"
type textarea "ve in flocks"
type textarea "and we"
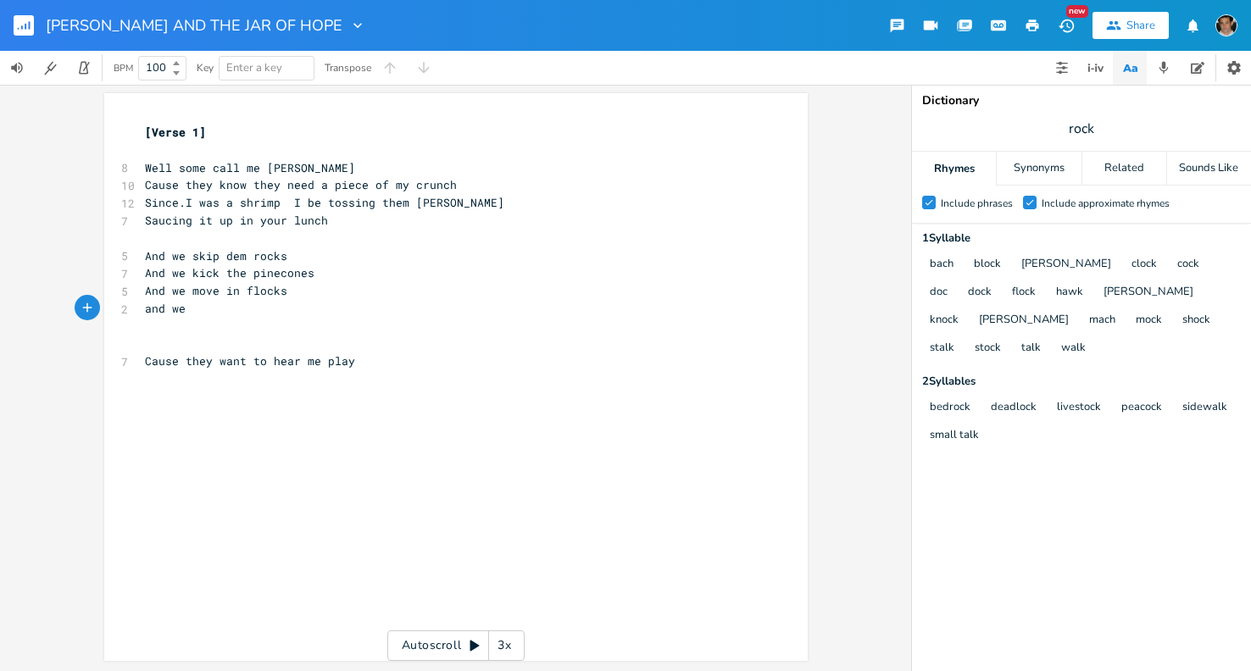
click at [1061, 137] on span "rock" at bounding box center [1081, 129] width 339 height 31
type input "cone"
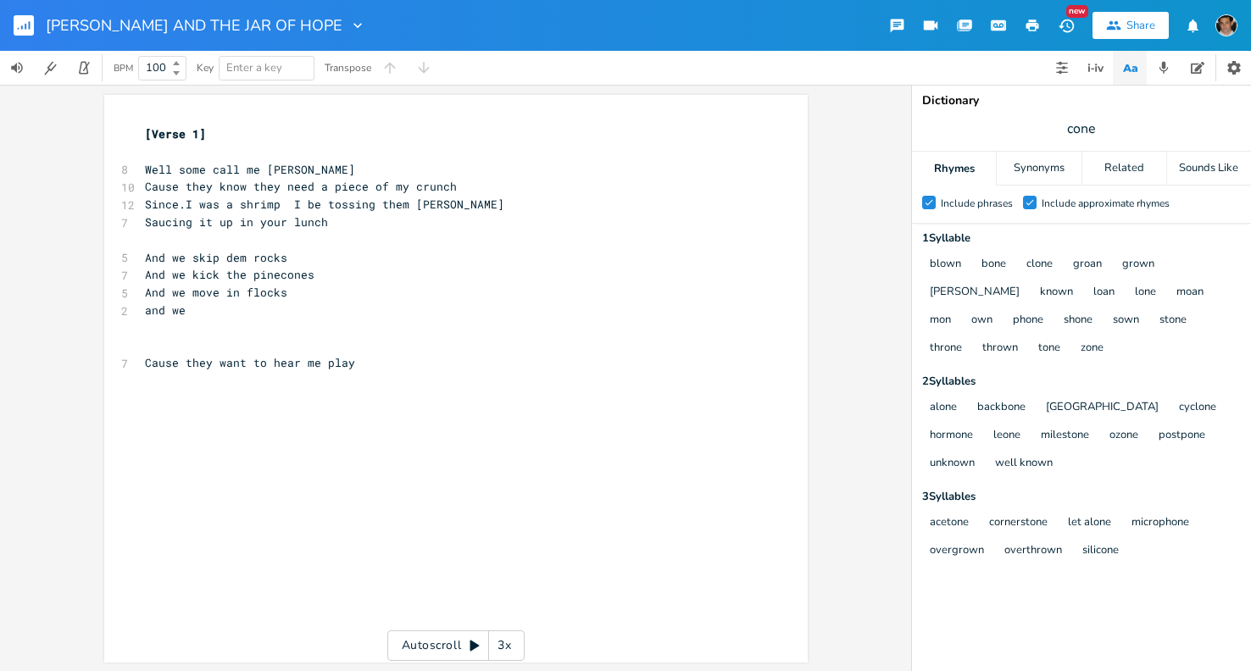
click at [359, 314] on pre "and we" at bounding box center [448, 311] width 612 height 18
type textarea "ru"
type textarea "run into the bo"
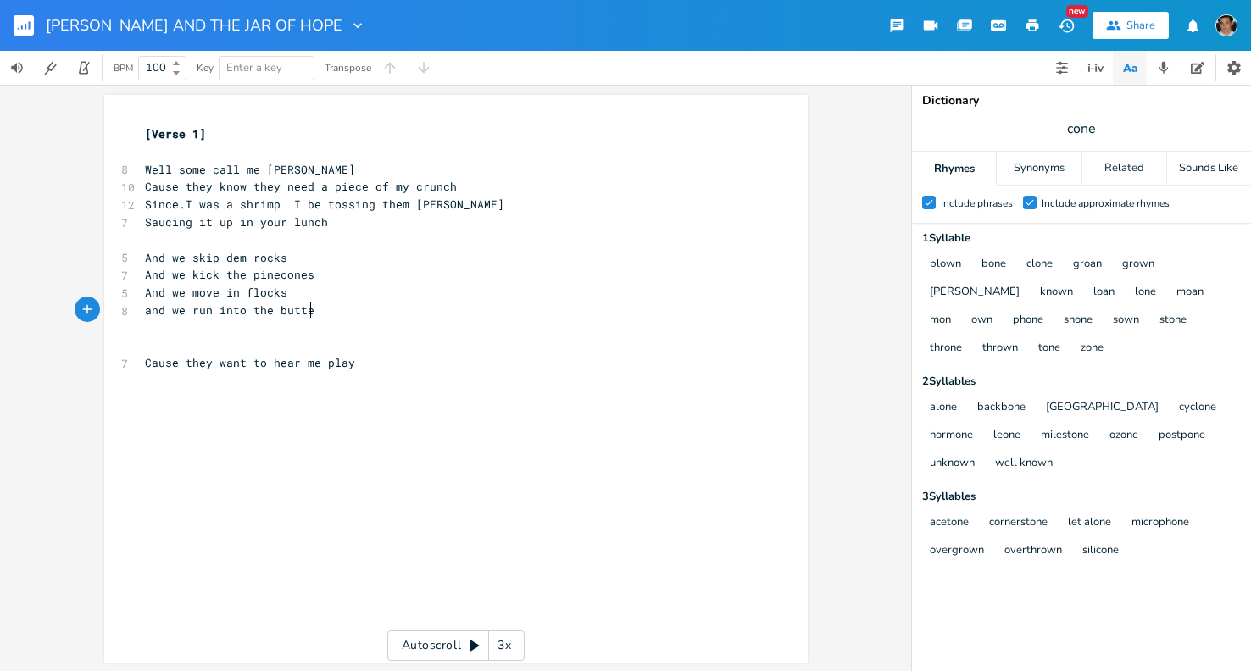
type textarea "utter"
type textarea "the slat"
type textarea "alty brine"
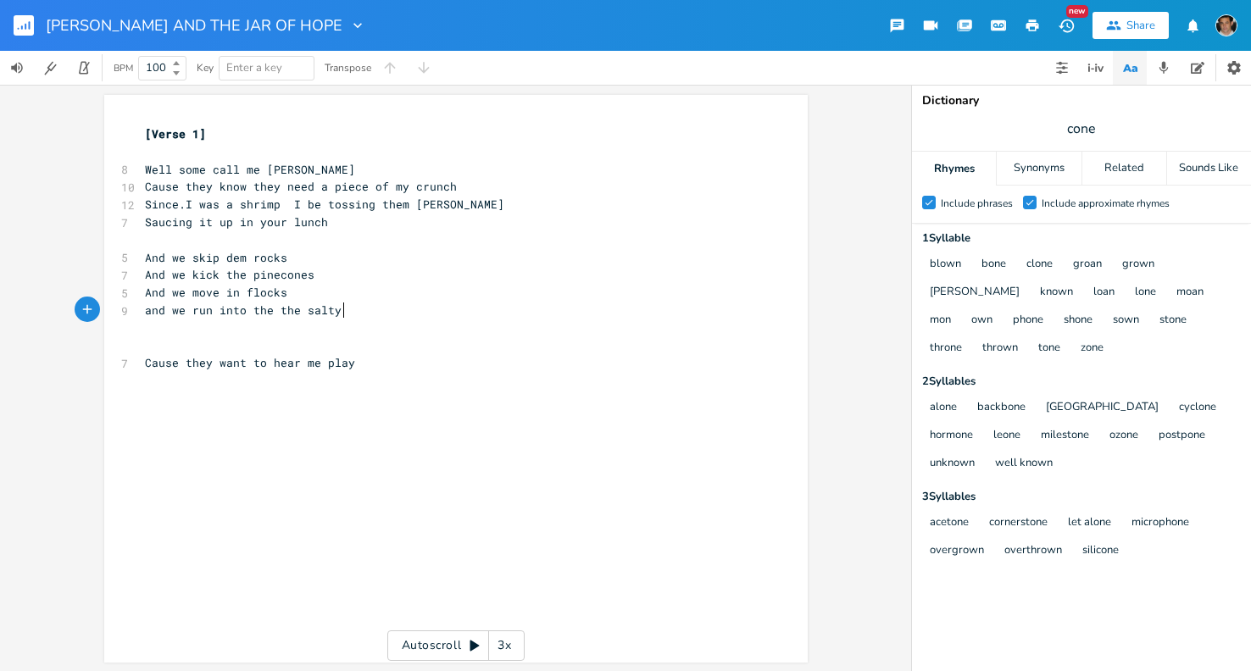
type textarea "si"
type textarea "win"
type textarea "st"
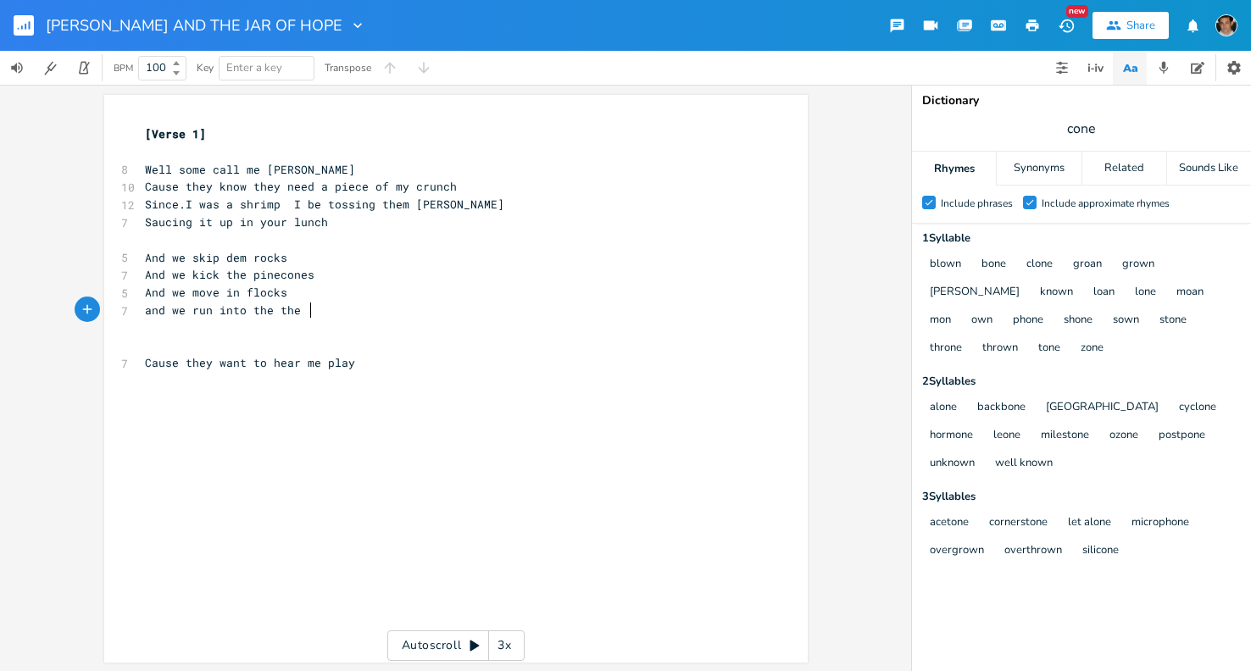
scroll to position [0, 3]
click at [773, 372] on div "x [Verse 1] ​ 8 Well some call me [PERSON_NAME] 10 Cause they know they need a …" at bounding box center [469, 266] width 654 height 289
click at [278, 203] on span "Since.I was a shrimp I be tossing them [PERSON_NAME]" at bounding box center [324, 204] width 359 height 15
click at [142, 175] on pre "Well some call me [PERSON_NAME]" at bounding box center [448, 170] width 612 height 18
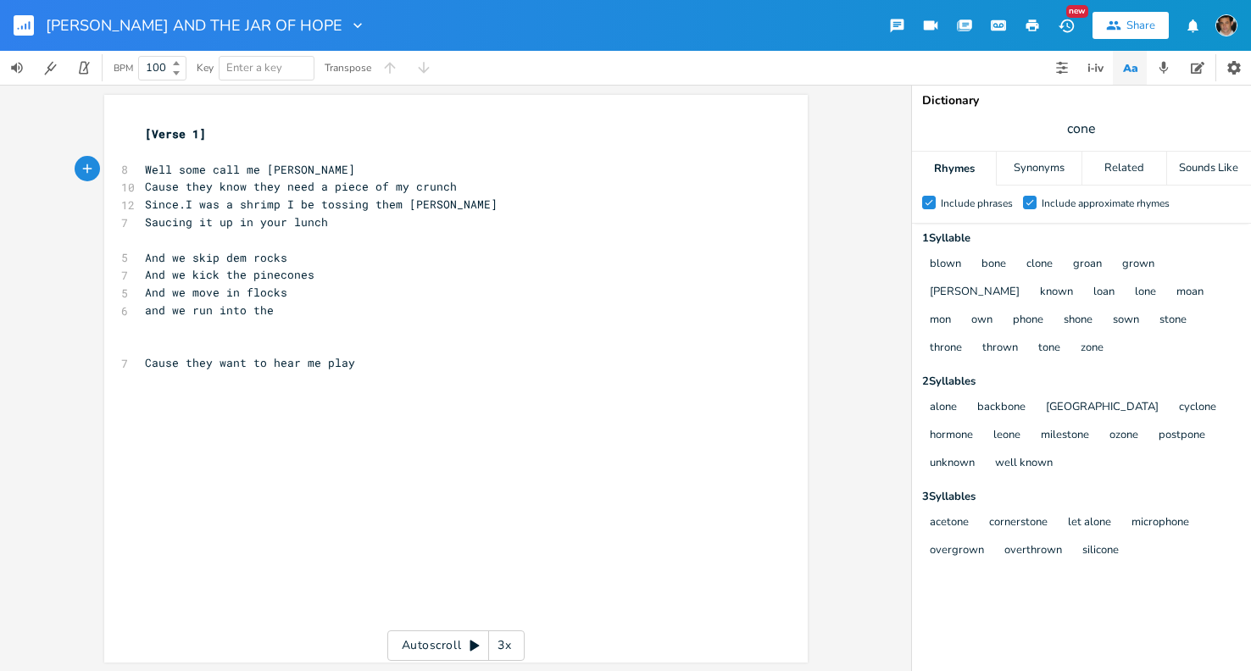
click at [375, 335] on pre "​" at bounding box center [448, 329] width 612 height 18
click at [396, 366] on pre "Cause they want to hear me play" at bounding box center [448, 363] width 612 height 18
click at [244, 314] on span "and we run into the" at bounding box center [209, 310] width 129 height 15
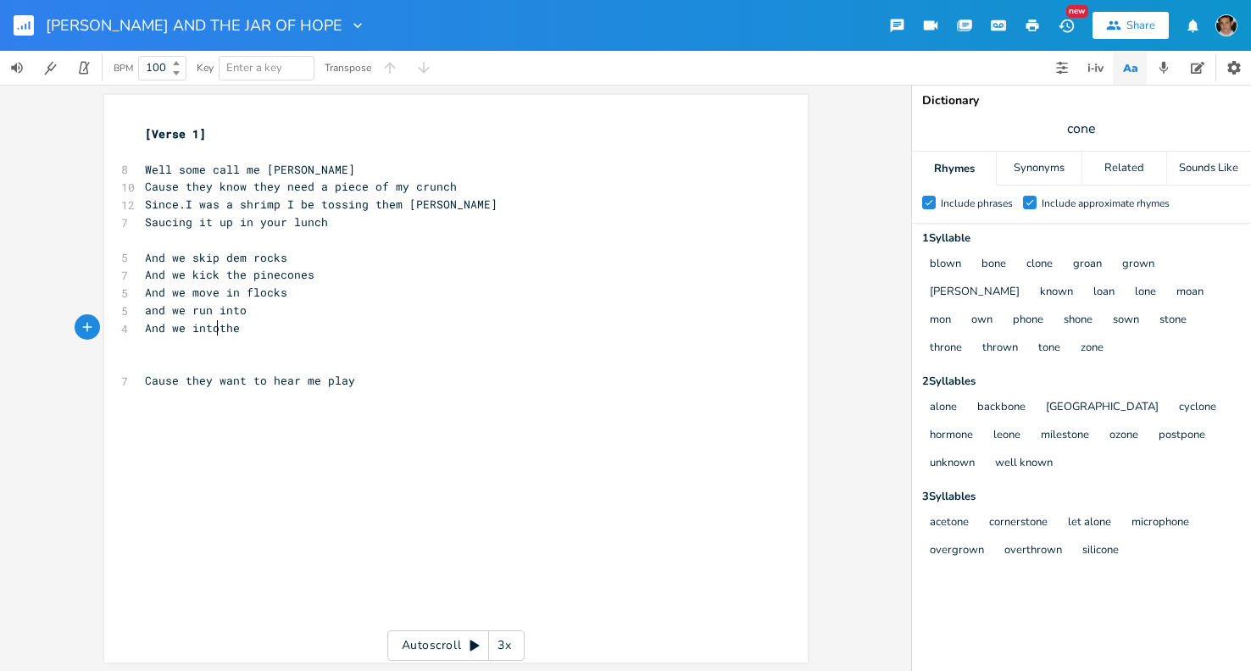
type textarea "And we into"
type textarea "rn"
type textarea "un t"
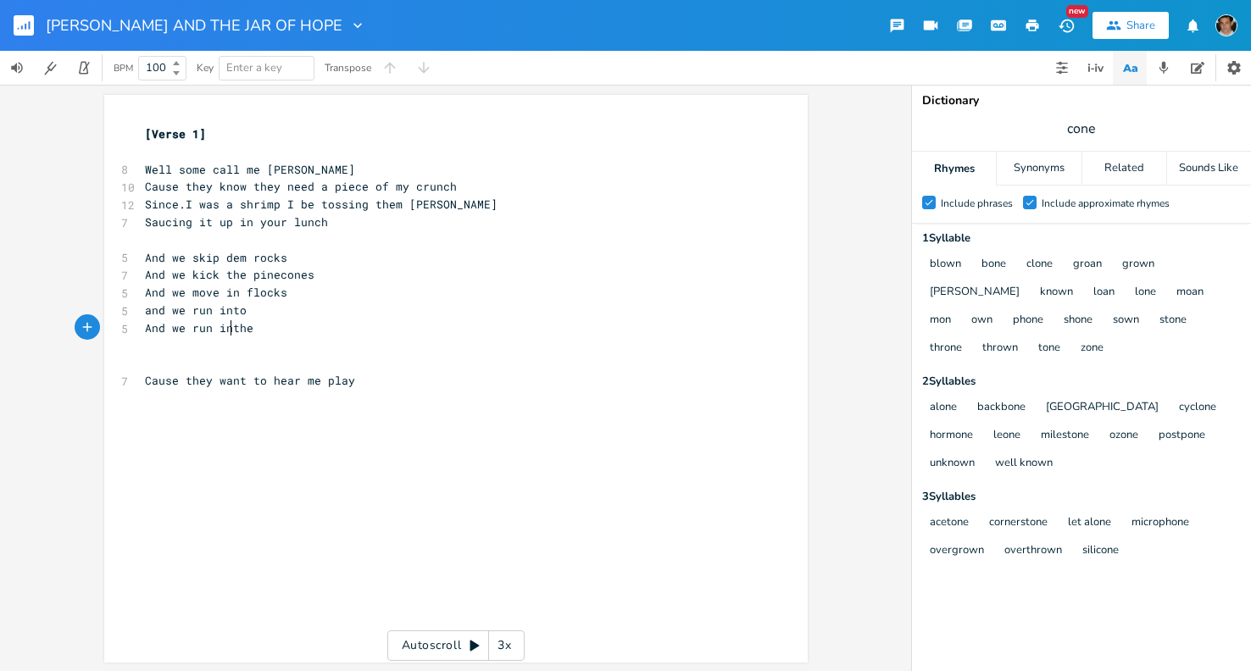
type textarea "in"
type textarea "to"
type textarea "h"
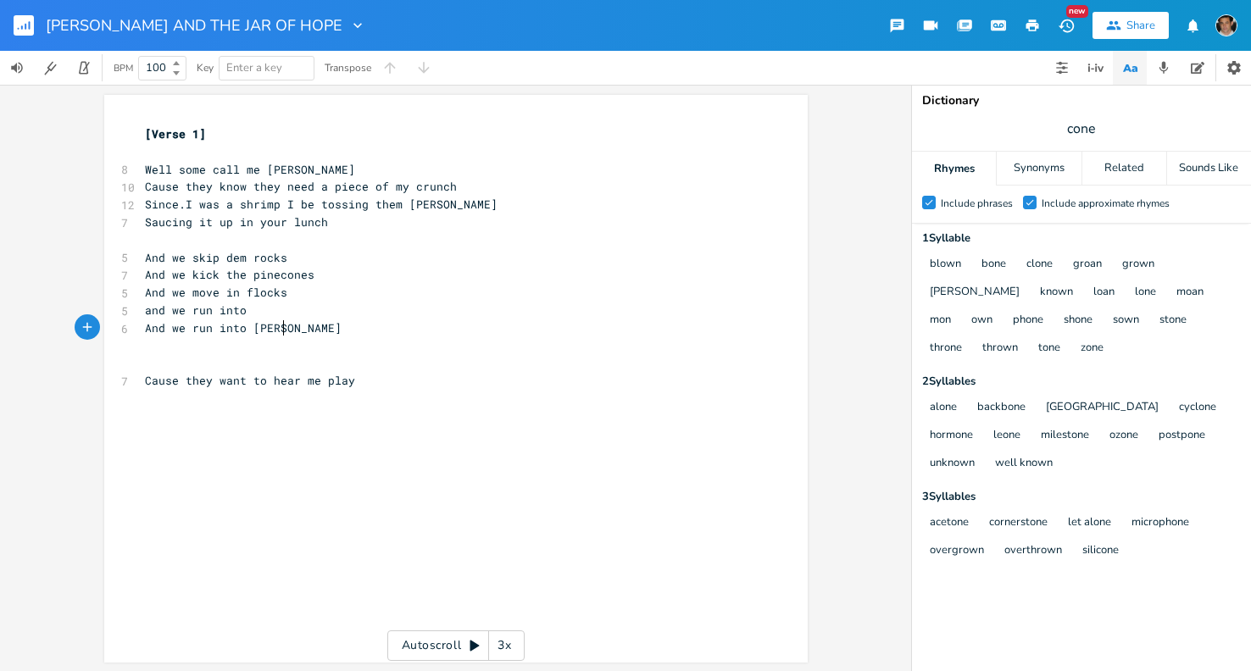
type textarea "[PERSON_NAME]"
type textarea "s"
type textarea "rs of brine"
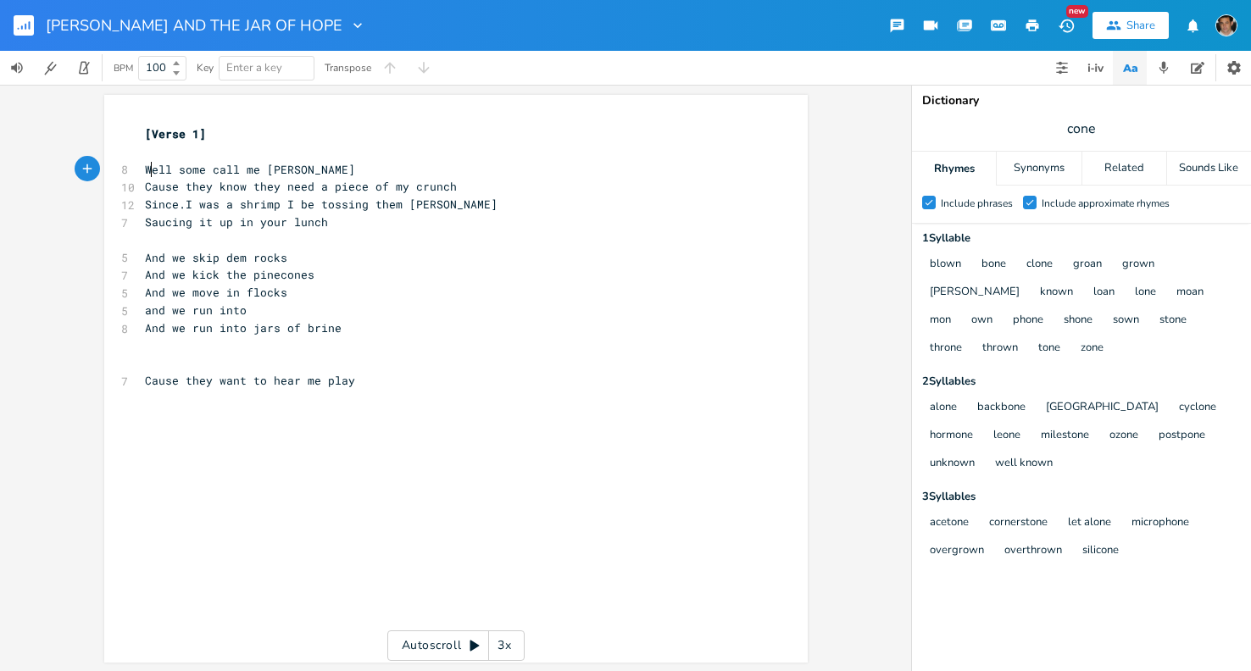
click at [146, 171] on span "Well some call me [PERSON_NAME]" at bounding box center [250, 169] width 210 height 15
click at [145, 171] on span "Well some call me [PERSON_NAME]" at bounding box center [250, 169] width 210 height 15
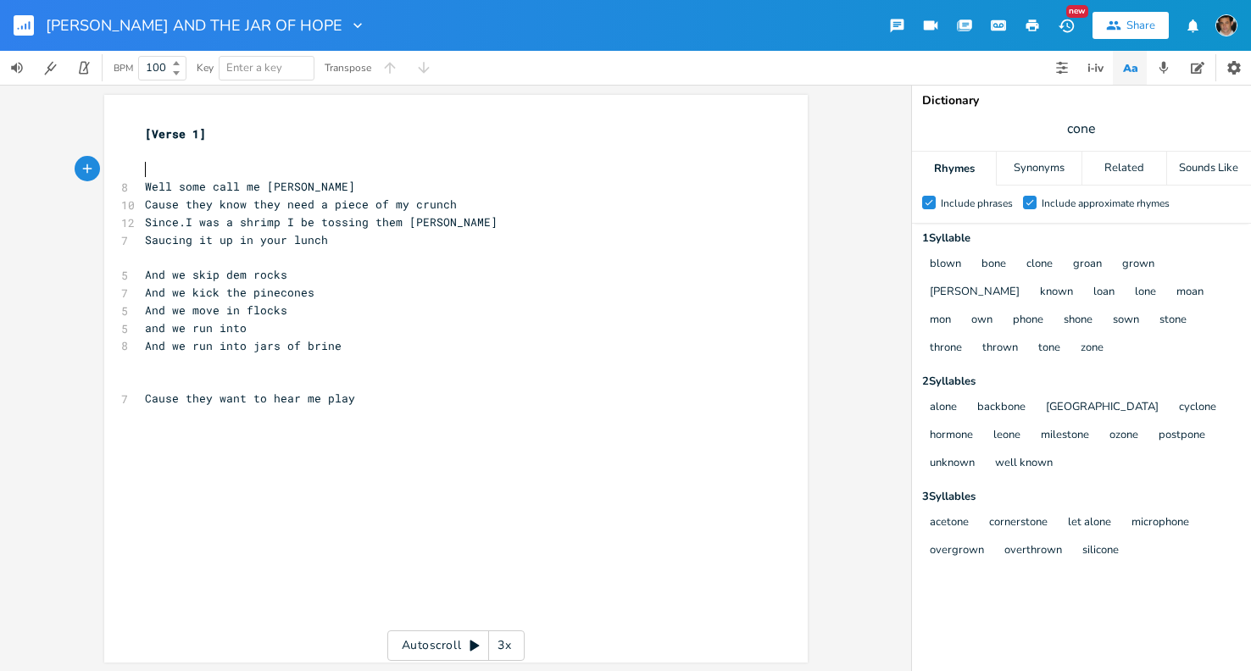
type textarea "A"
type textarea "C3M"
type textarea "$"
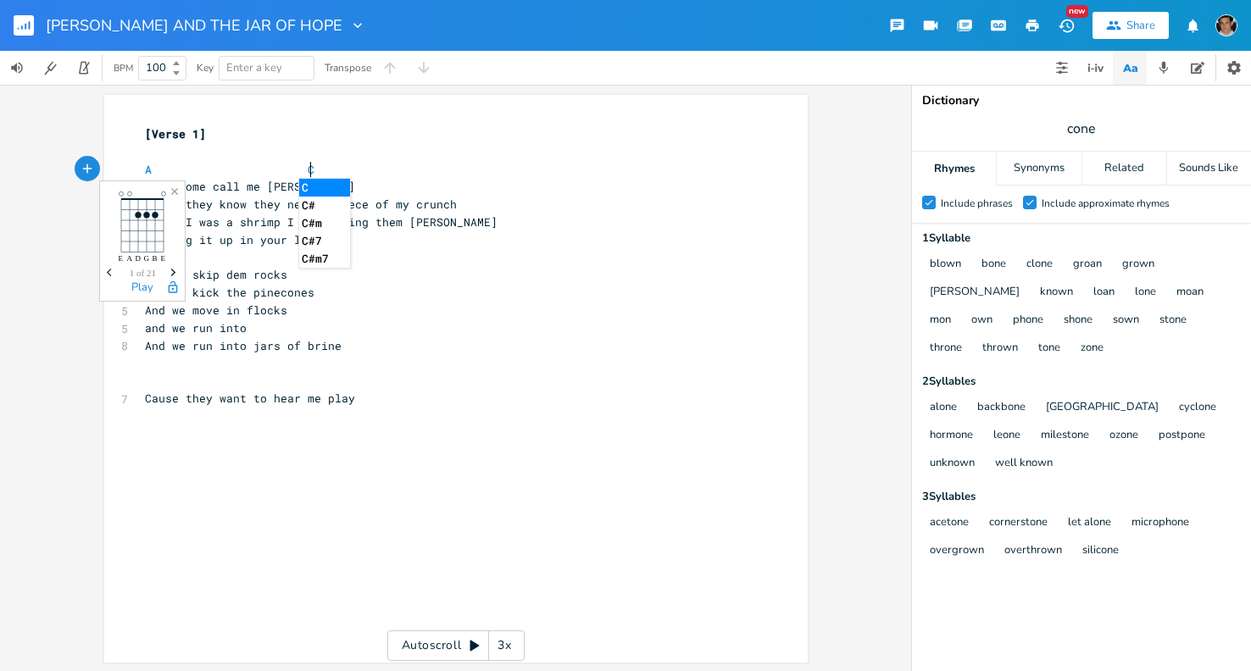
scroll to position [0, 8]
click at [313, 224] on li "C#m" at bounding box center [324, 223] width 51 height 18
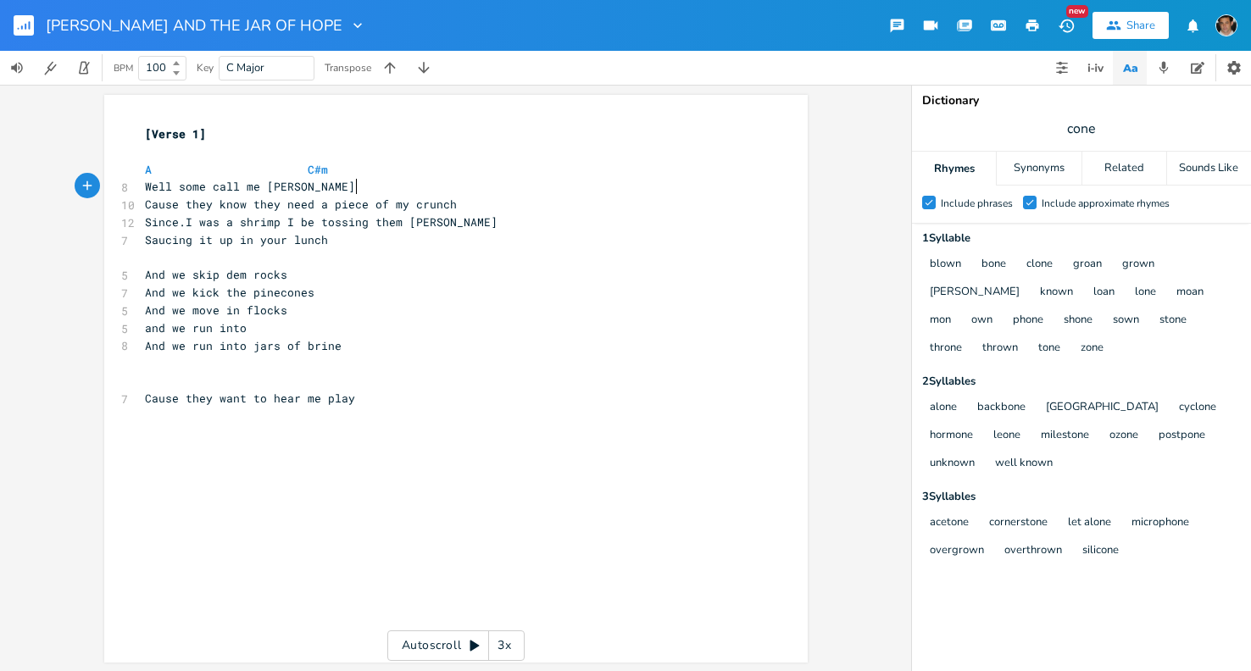
click at [352, 184] on pre "Well some call me [PERSON_NAME]" at bounding box center [448, 187] width 612 height 18
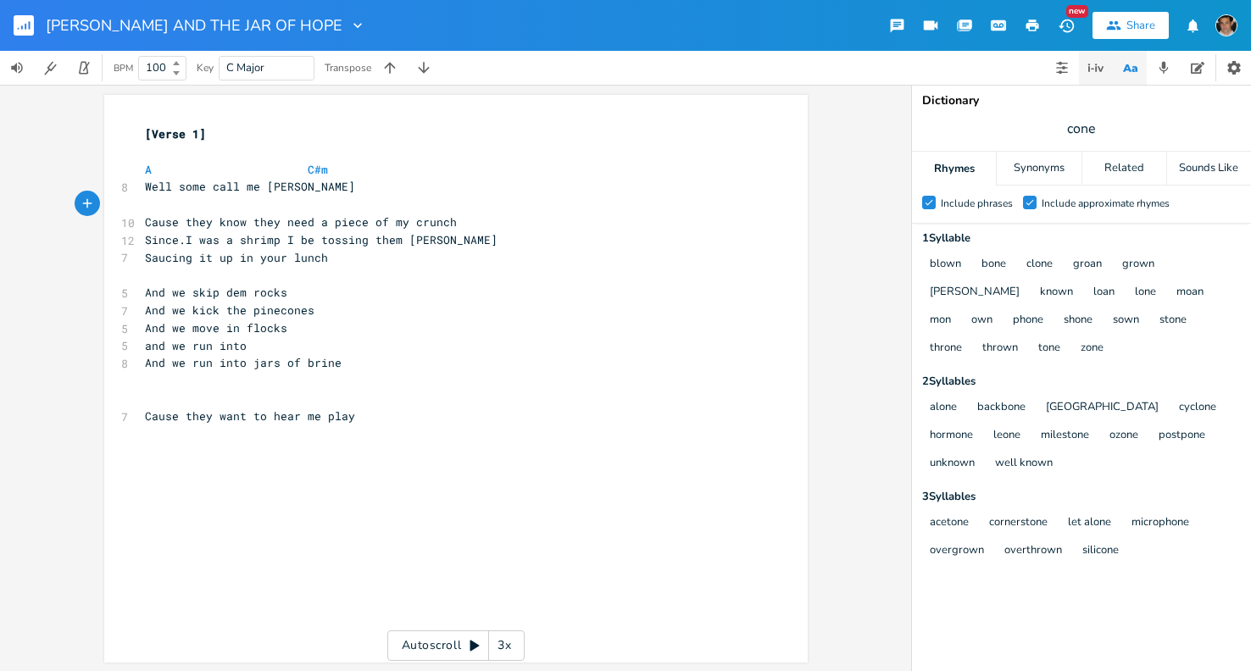
click at [1099, 70] on icon "button" at bounding box center [1101, 68] width 6 height 5
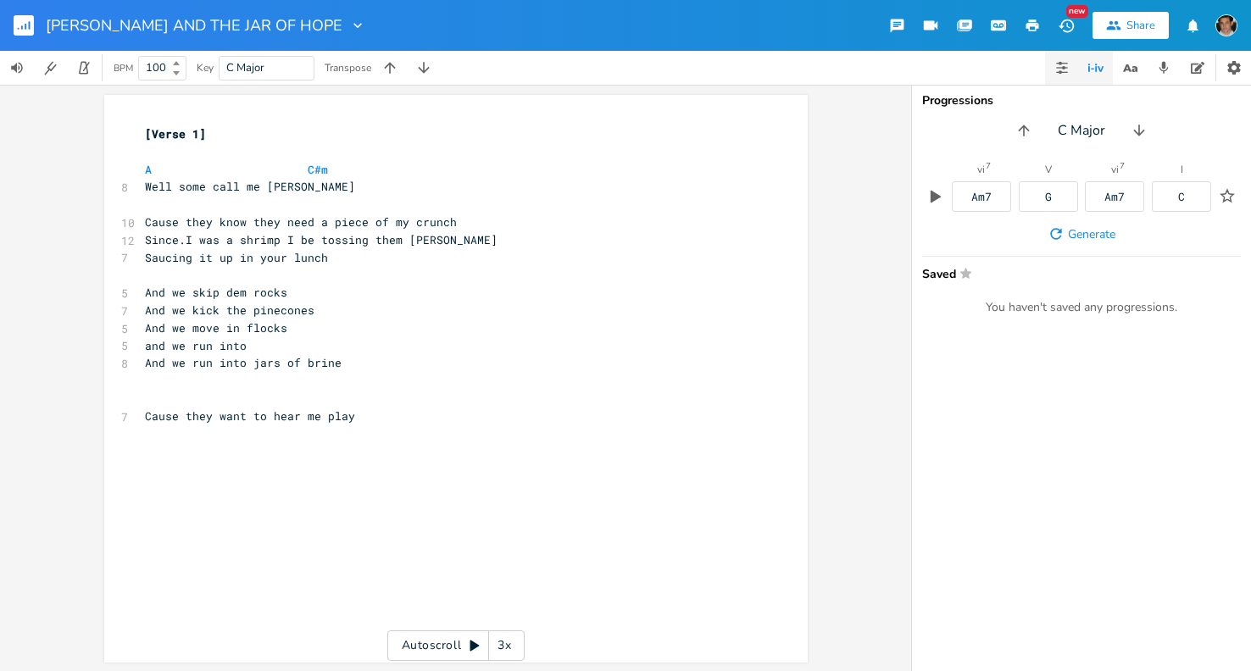
click at [1056, 72] on icon "button" at bounding box center [1061, 72] width 11 height 1
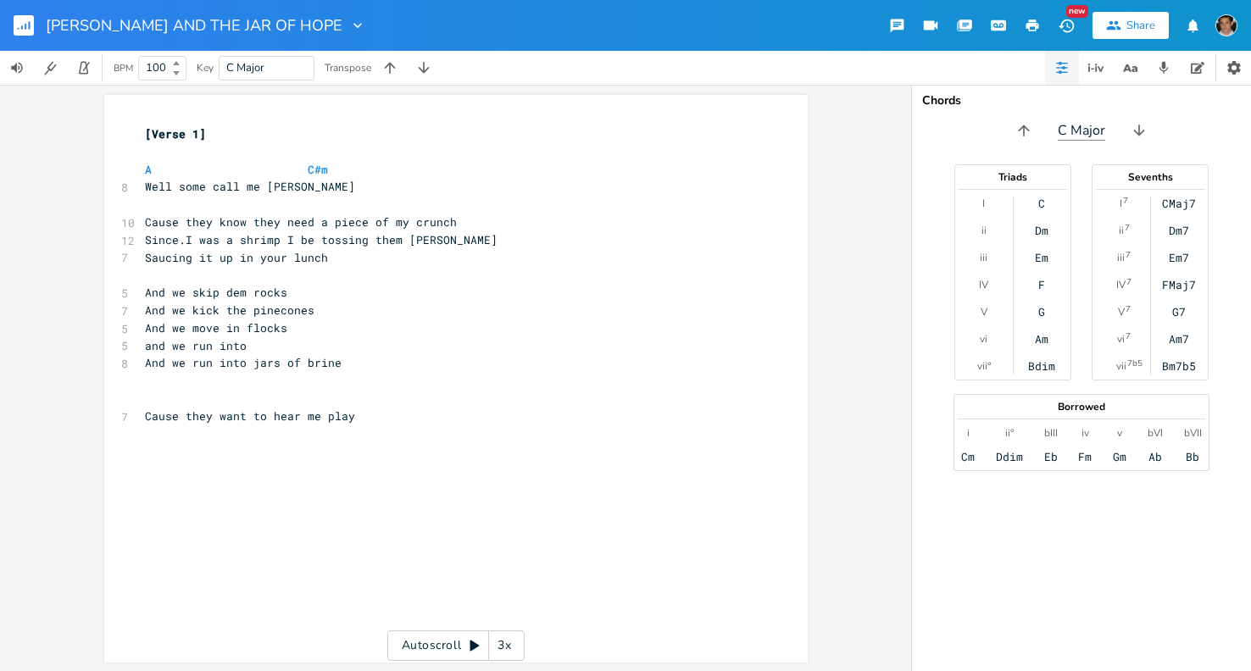
click at [1066, 117] on div "C Major" at bounding box center [1081, 130] width 339 height 27
type input "a"
click at [337, 212] on pre "​" at bounding box center [448, 205] width 612 height 18
type textarea "DMaj 7"
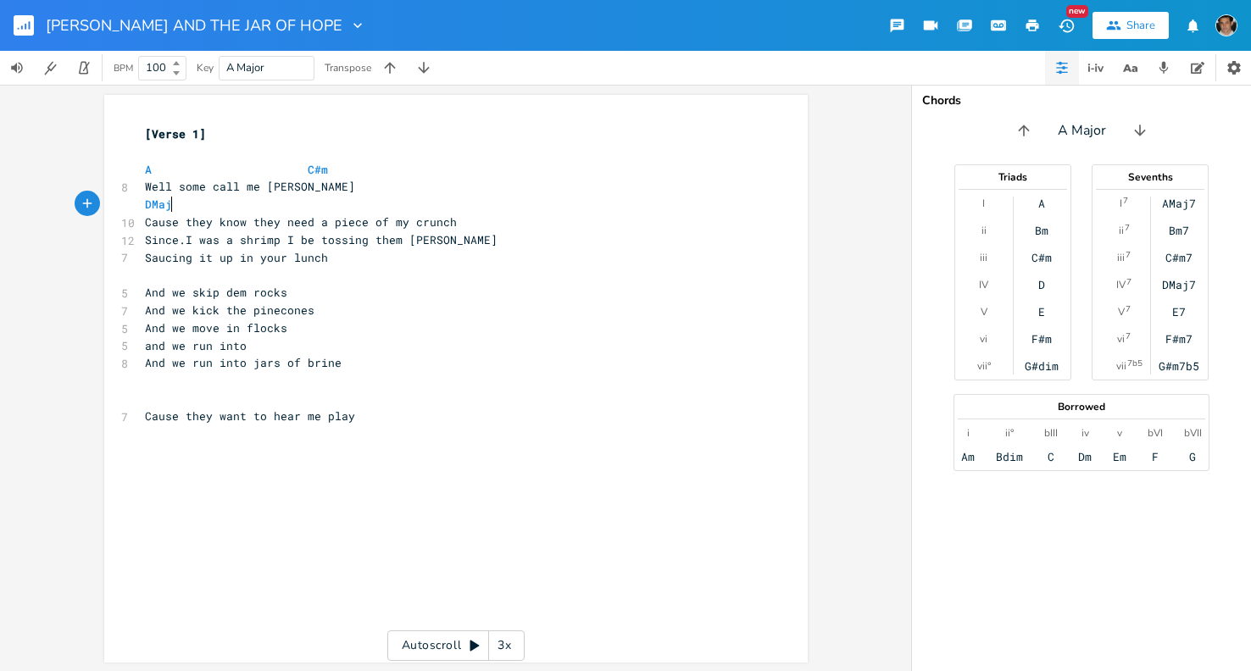
type textarea "8"
type textarea "7"
type textarea "E"
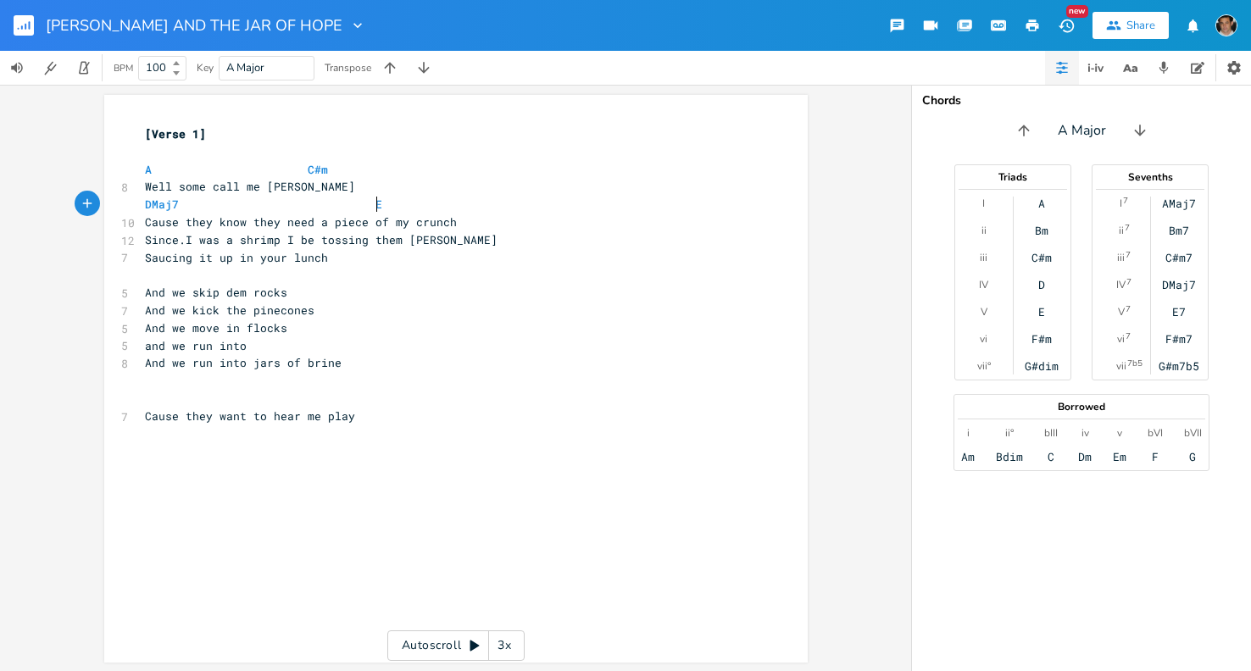
scroll to position [0, 15]
click at [497, 382] on pre "​" at bounding box center [448, 379] width 612 height 18
click at [342, 364] on span "And we run into jars of brine" at bounding box center [243, 360] width 197 height 15
type textarea "Cause they want to hear me play"
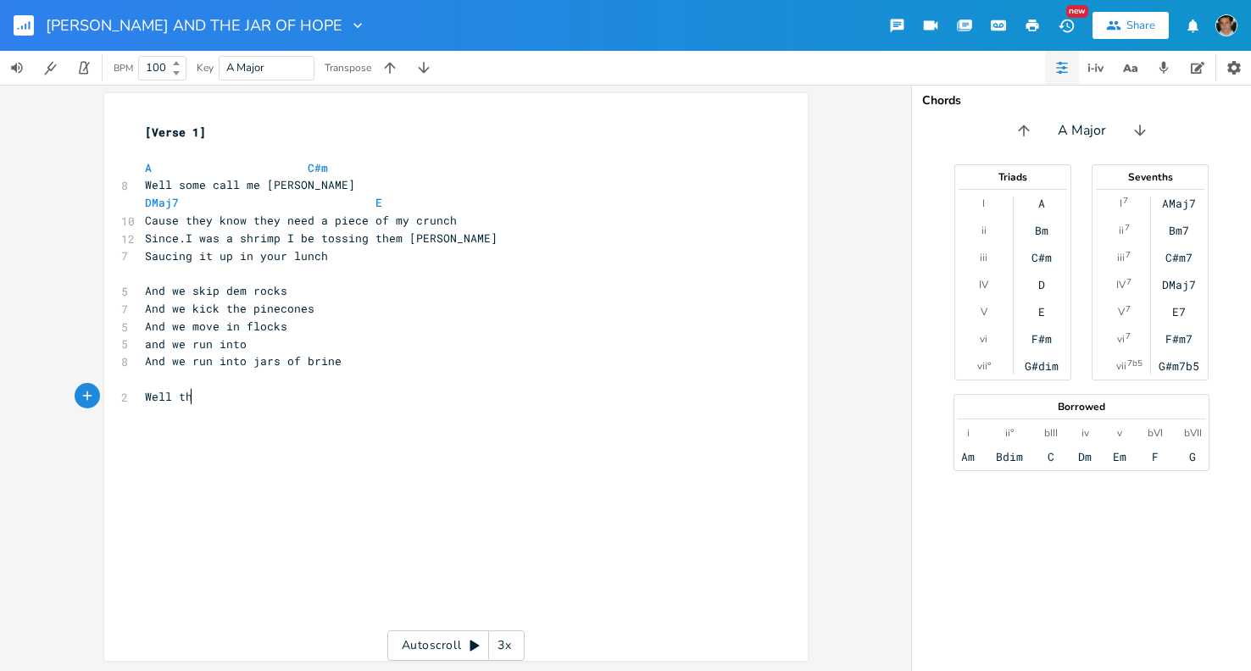
type textarea "Well the"
type textarea "On"
type textarea "Oepn"
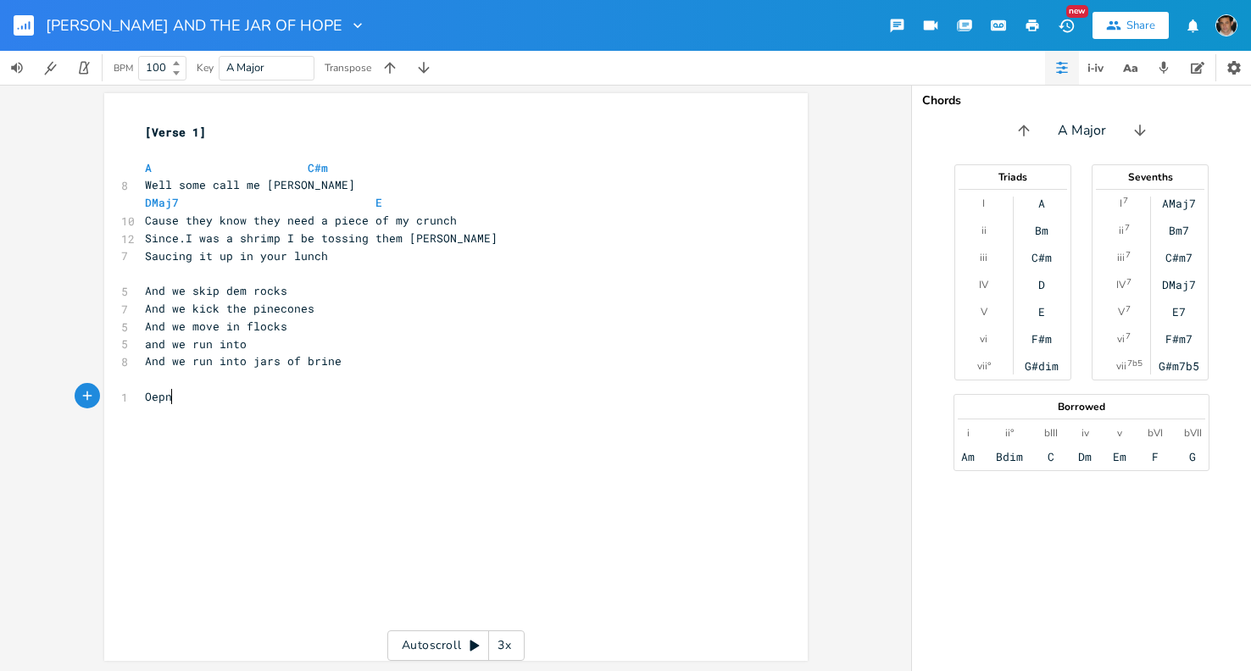
scroll to position [0, 26]
type textarea "What"
type textarea "I'm"
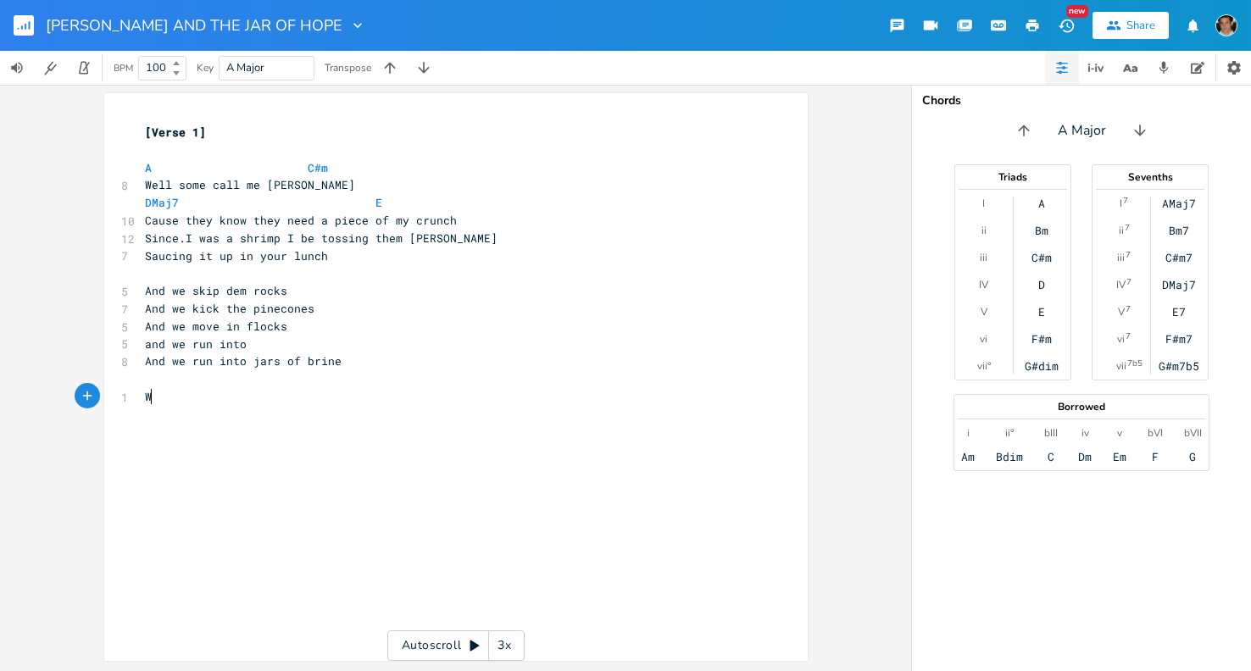
type textarea "We"
type textarea "They called t"
type textarea "W"
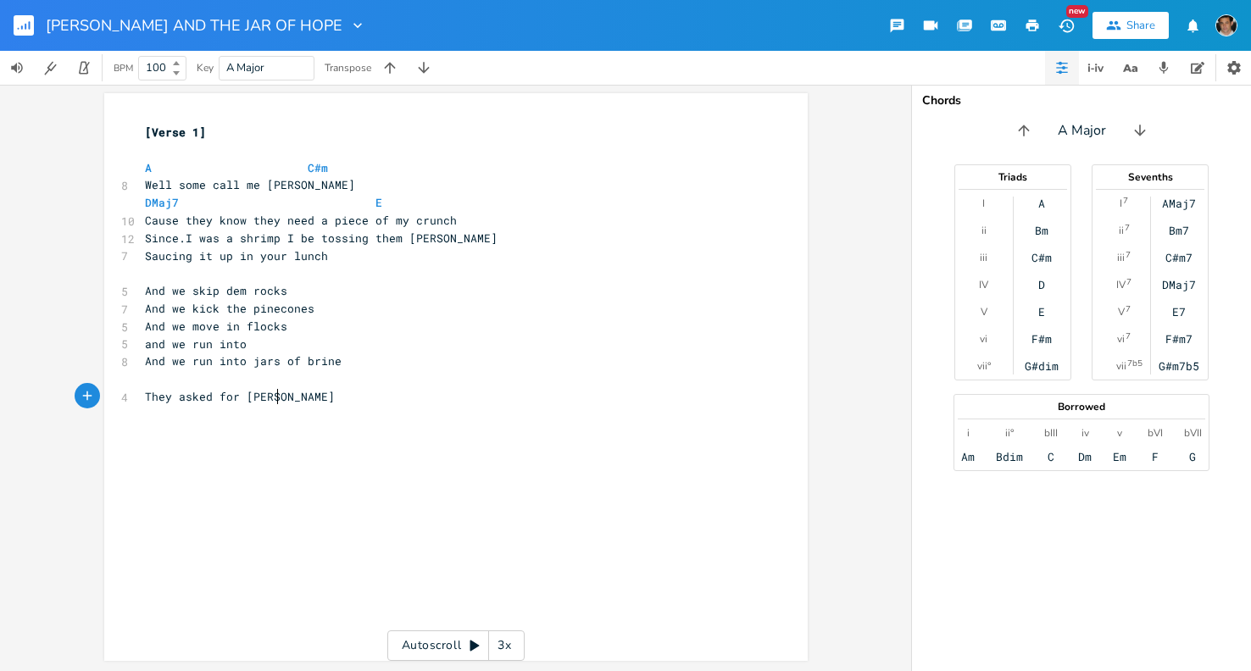
type textarea "They asked for [PERSON_NAME]"
type textarea "y Pickles"
type textarea "On the"
type textarea "n"
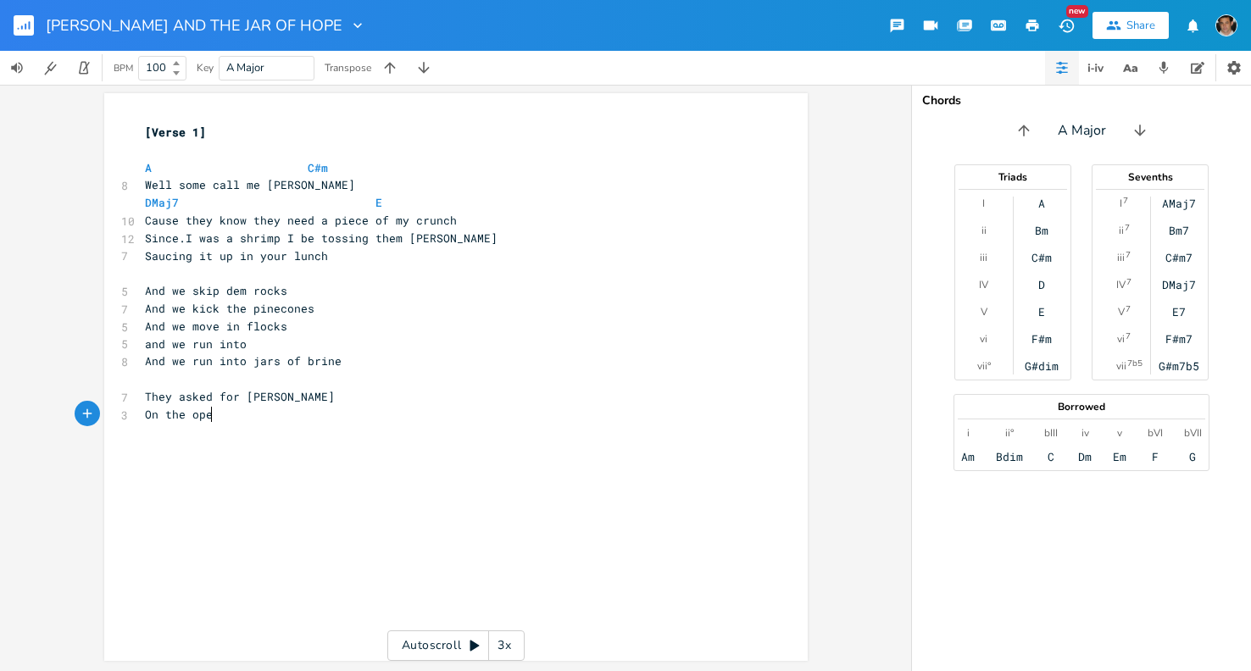
scroll to position [0, 28]
type textarea "open sandwich"
drag, startPoint x: 236, startPoint y: 397, endPoint x: 126, endPoint y: 393, distance: 109.4
click at [126, 393] on div "They asked for x [Verse 1] ​ A C#m 8 Well some call me Johnny Pickles DMaj7 E 1…" at bounding box center [455, 377] width 703 height 568
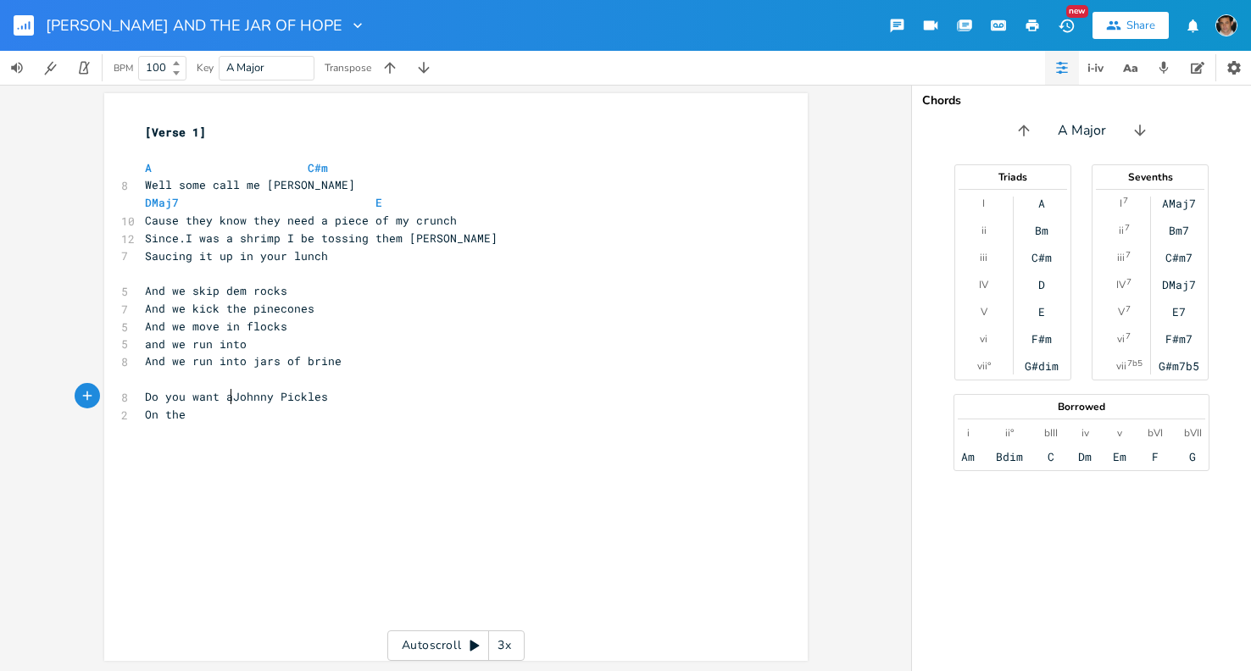
scroll to position [0, 75]
type textarea "Do you want a"
click at [326, 400] on span "Do you want a Johnny Pickles" at bounding box center [236, 396] width 183 height 15
click at [319, 425] on div "x [Verse 1] ​ A C#m 8 Well some call me Johnny Pickles DMaj7 E 10 Cause they kn…" at bounding box center [448, 273] width 612 height 307
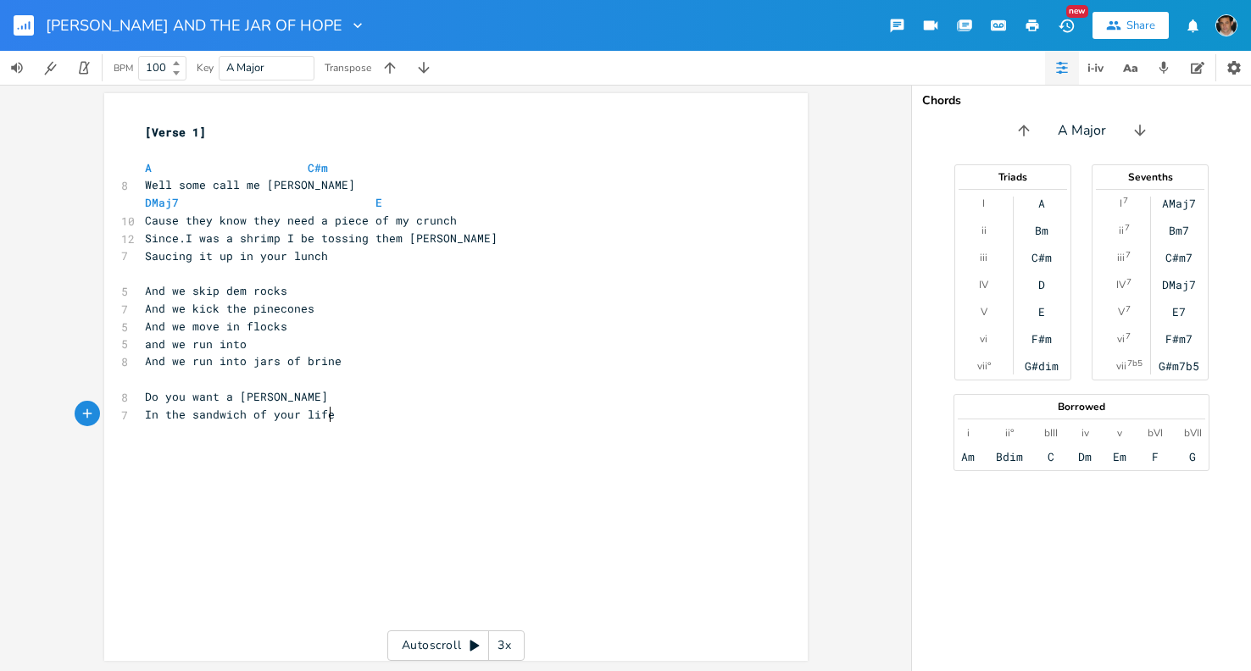
type textarea "In the sandwich of your life"
click at [1098, 75] on icon "button" at bounding box center [1096, 68] width 20 height 20
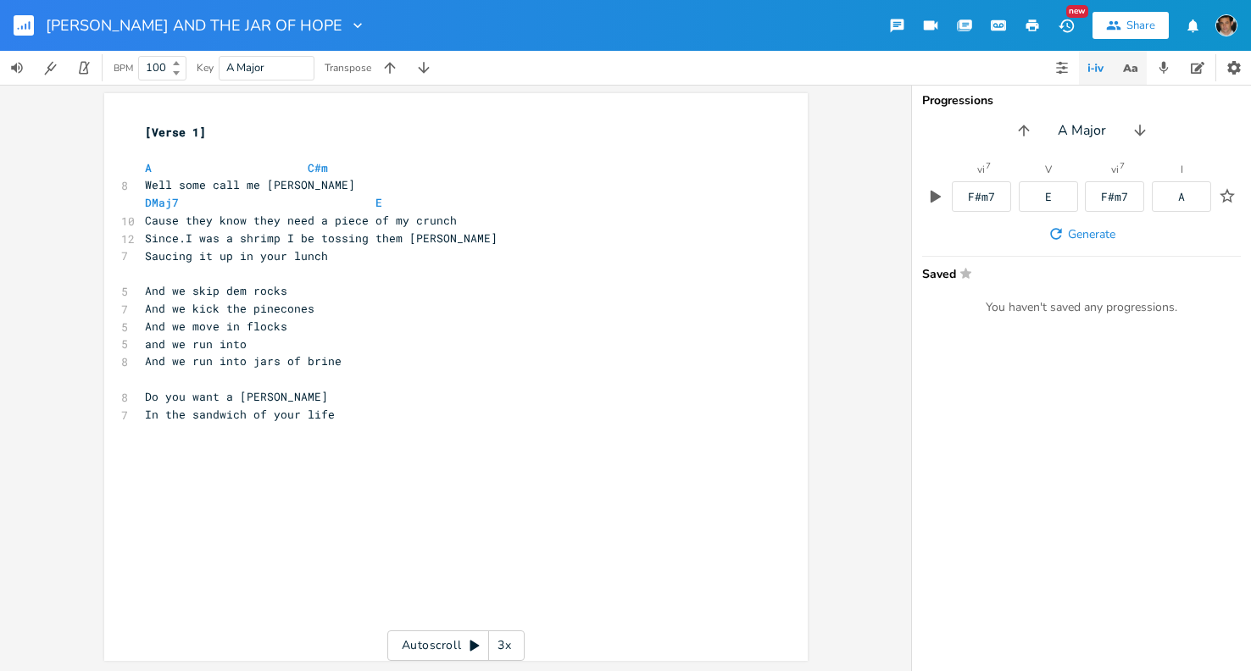
click at [1120, 71] on icon "button" at bounding box center [1130, 68] width 21 height 21
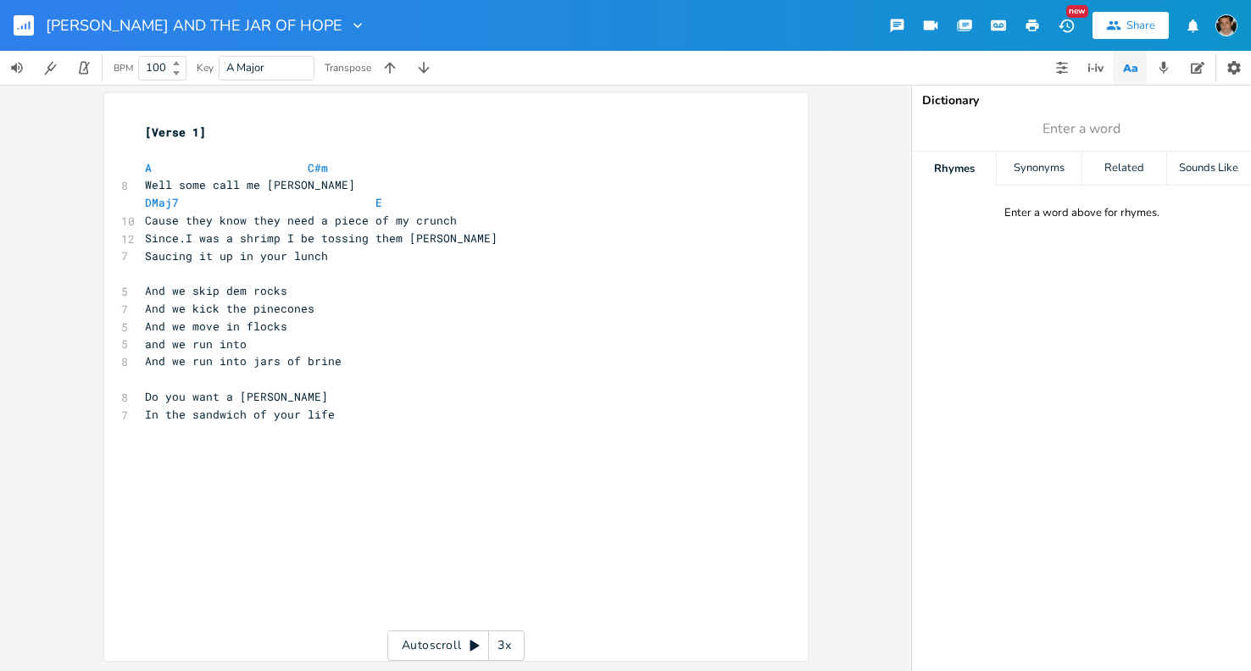
click at [414, 452] on div "x [Verse 1] ​ A C#m 8 Well some call me Johnny Pickles DMaj7 E 10 Cause they kn…" at bounding box center [469, 393] width 654 height 546
type textarea "I aint asking you to be fuck"
type textarea "ci"
type textarea "ickly"
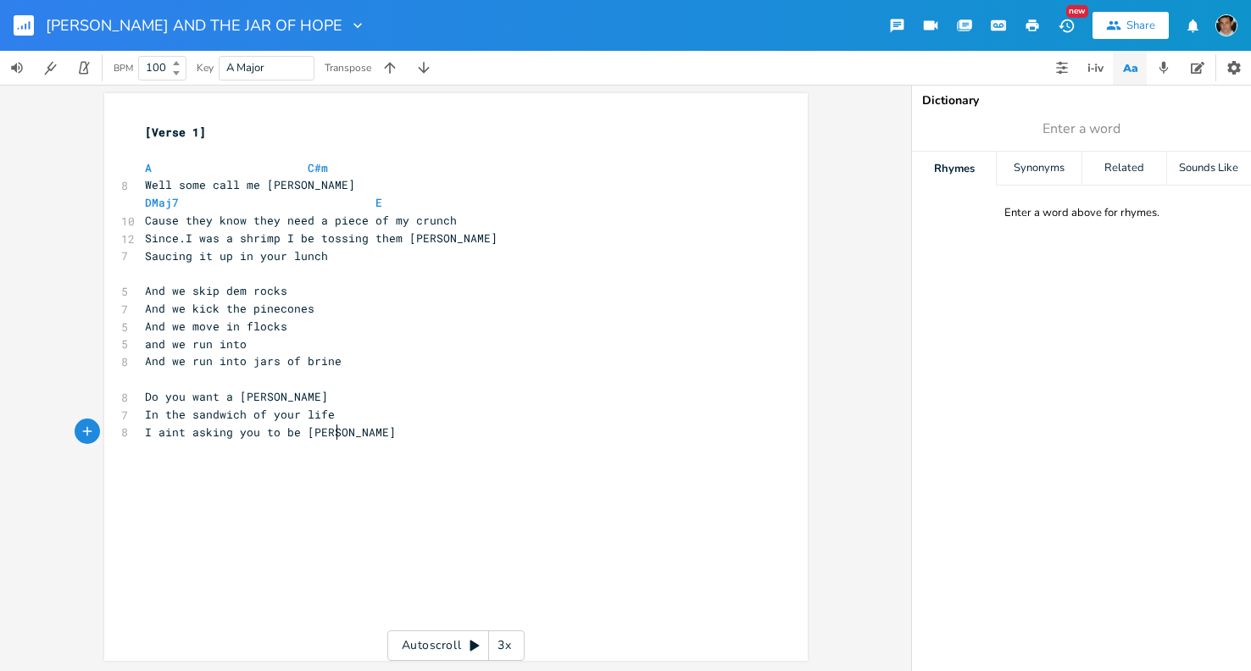
scroll to position [0, 21]
type textarea "e"
click at [1065, 161] on div "Synonyms" at bounding box center [1039, 169] width 84 height 34
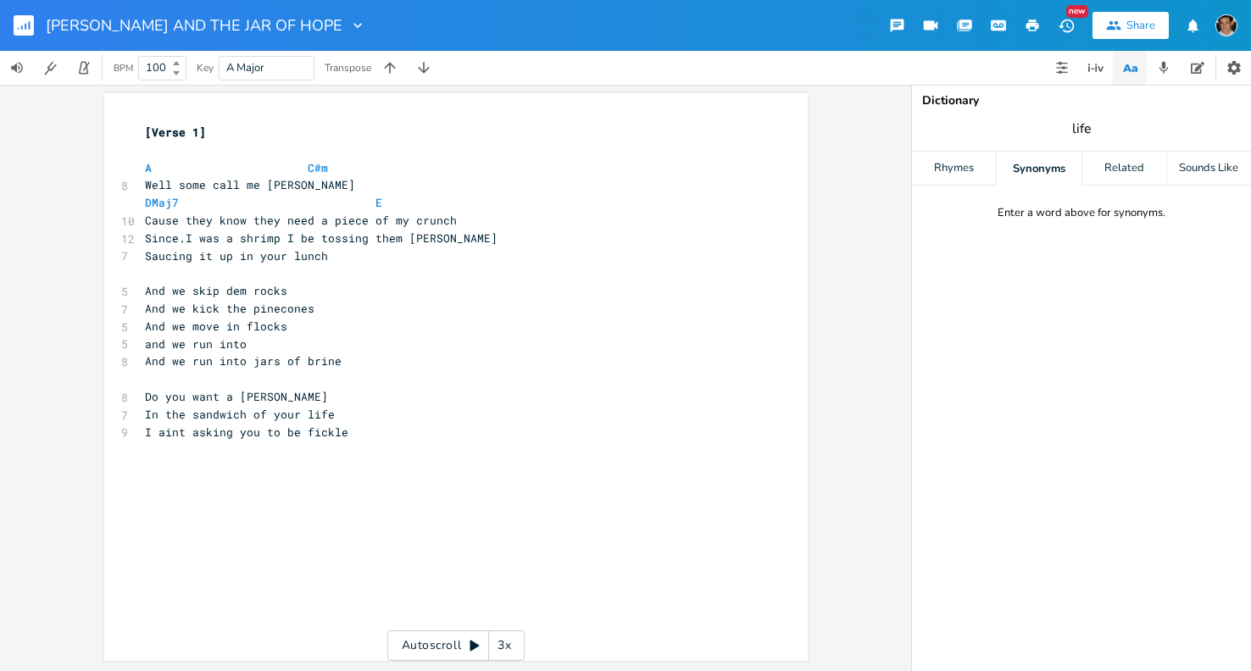
type input "life"
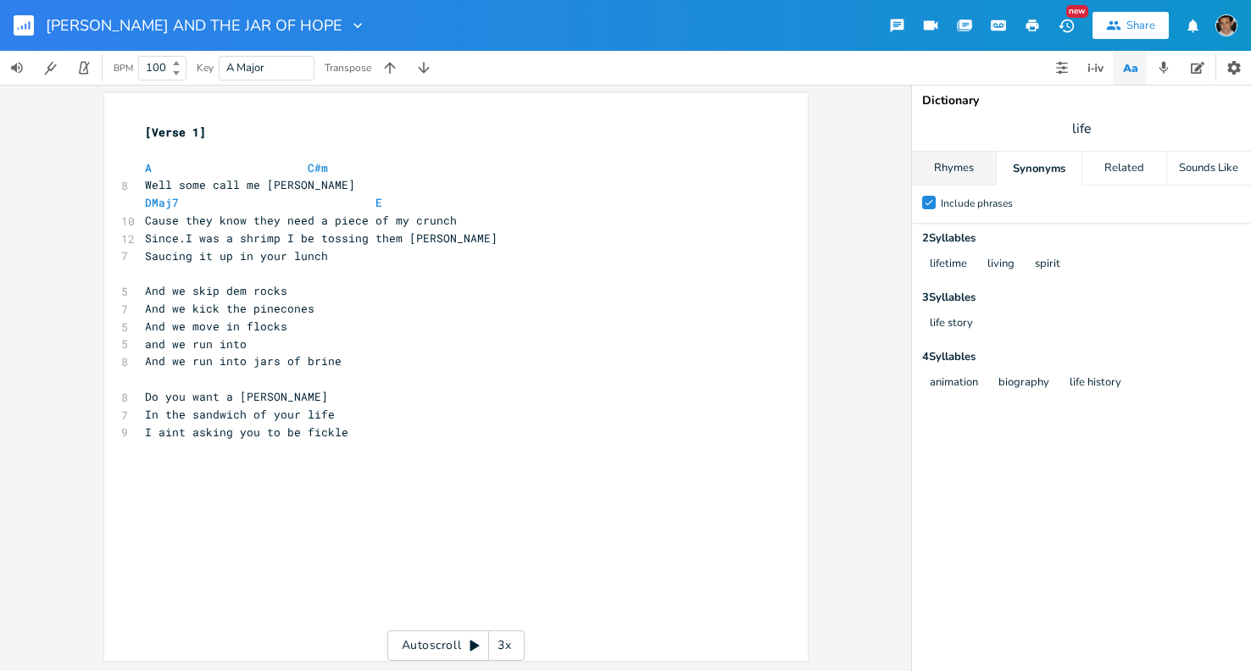
click at [970, 153] on div "Rhymes" at bounding box center [954, 169] width 84 height 34
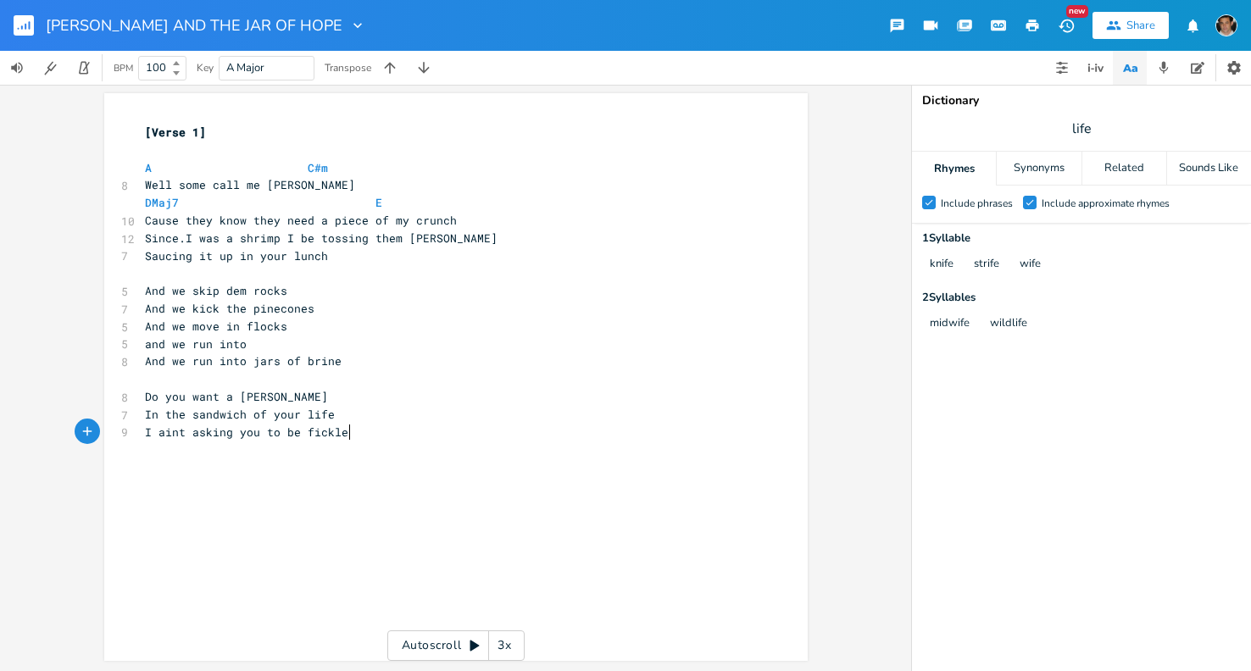
scroll to position [0, 0]
click at [517, 441] on pre "​" at bounding box center [448, 450] width 612 height 18
type textarea "A d"
type textarea "nd dont make me fr"
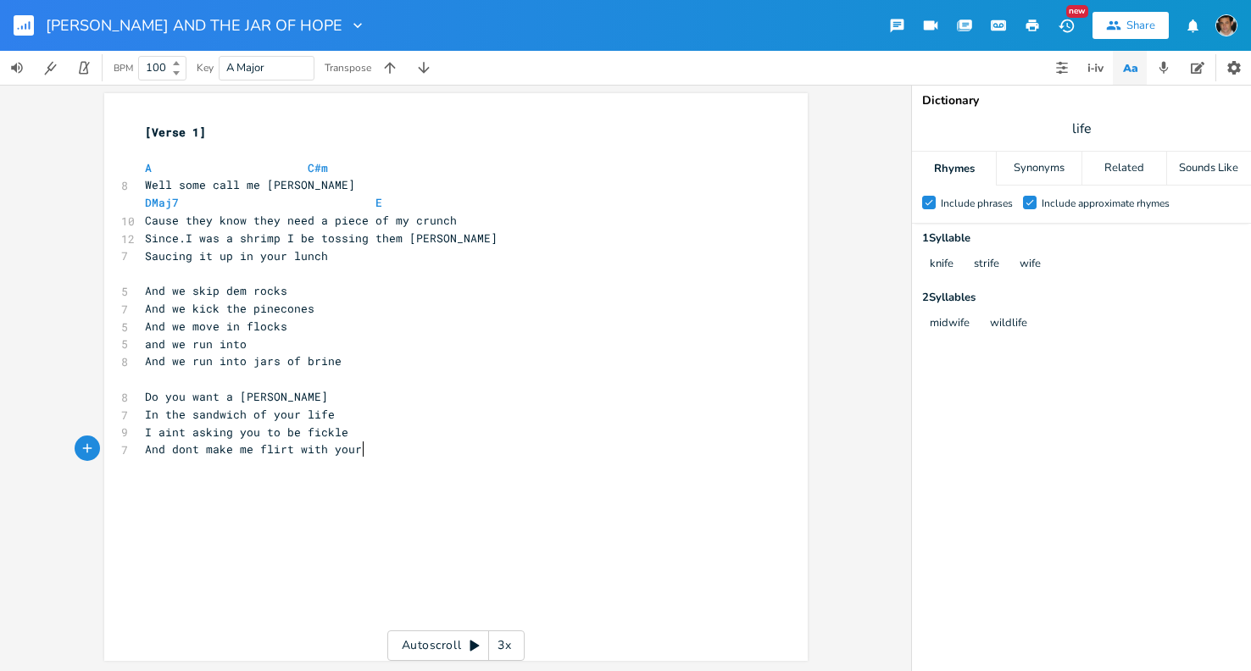
type textarea "lirt with your l"
type textarea "wife"
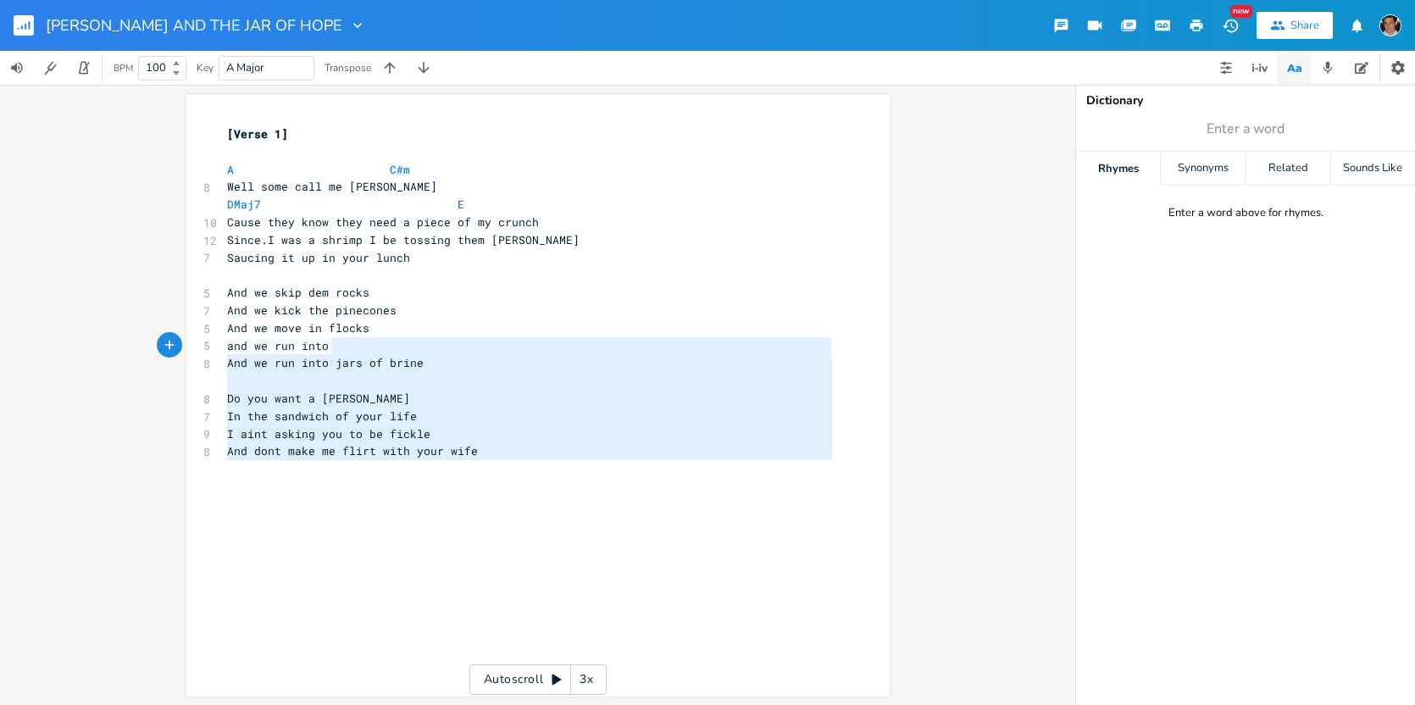
type textarea "[Verse 1] A C#m Well some call me Johnny Pickles DMaj7 E Cause they know they n…"
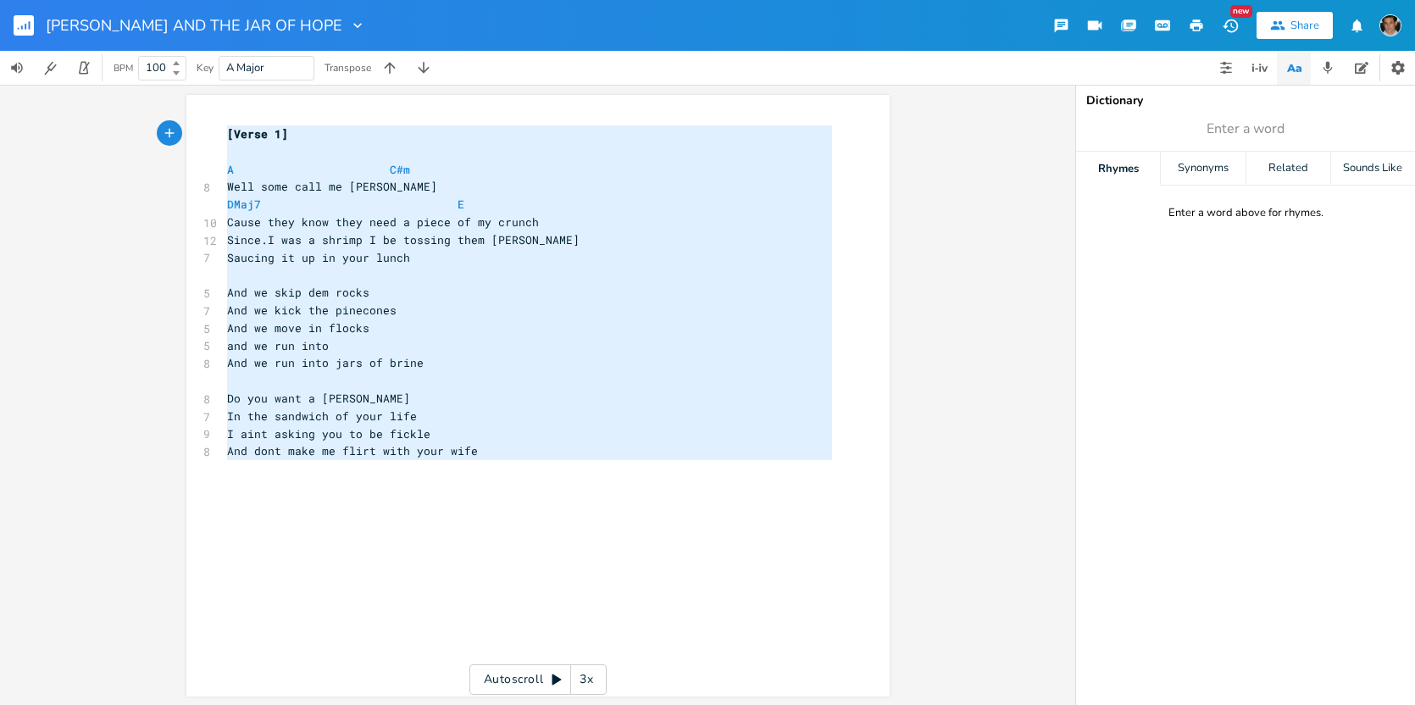
drag, startPoint x: 564, startPoint y: 434, endPoint x: 189, endPoint y: 87, distance: 510.4
click at [189, 87] on div "[Verse 1] A C#m Well some call me Johnny Pickles DMaj7 E Cause they know they n…" at bounding box center [538, 395] width 1076 height 620
